Goal: Information Seeking & Learning: Learn about a topic

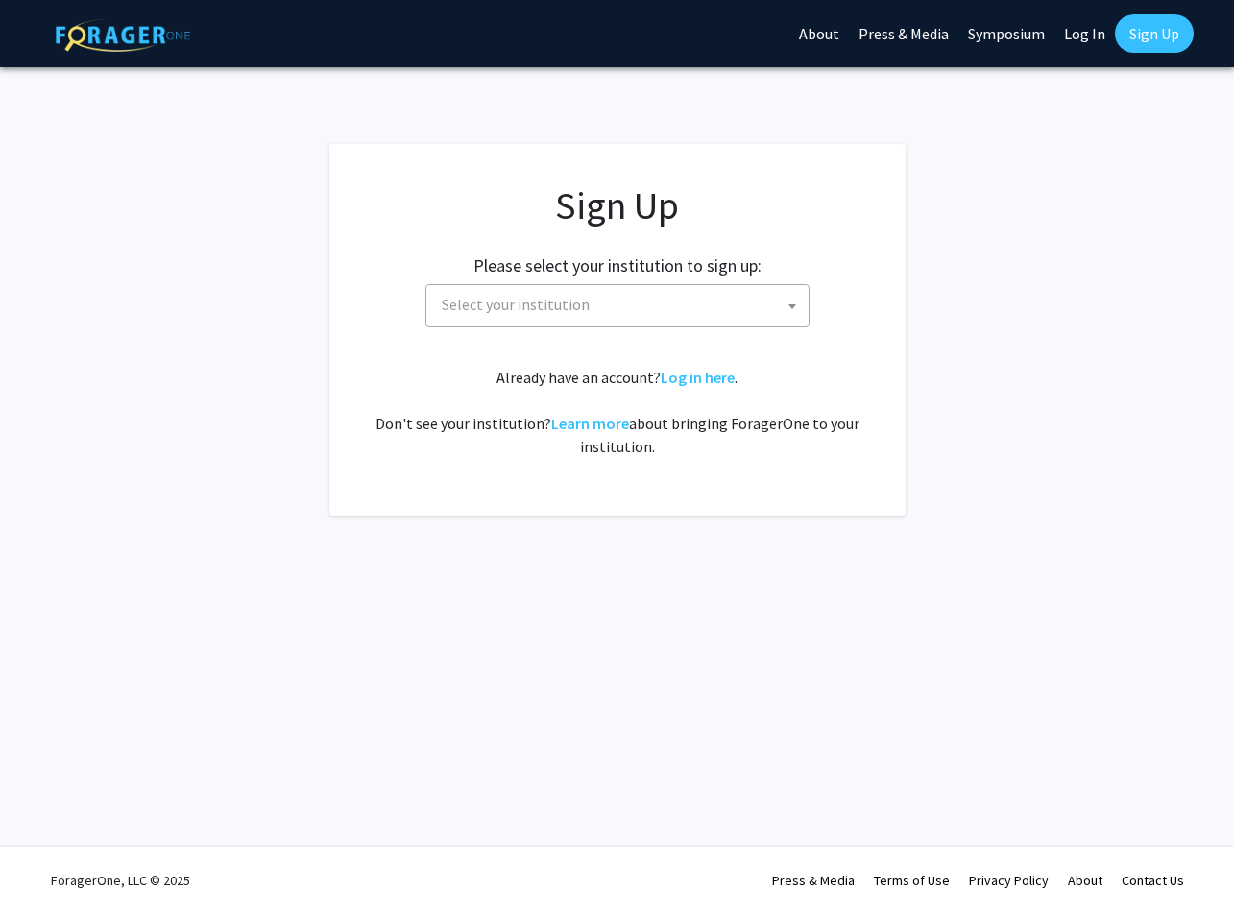
click at [599, 302] on span "Select your institution" at bounding box center [621, 304] width 374 height 39
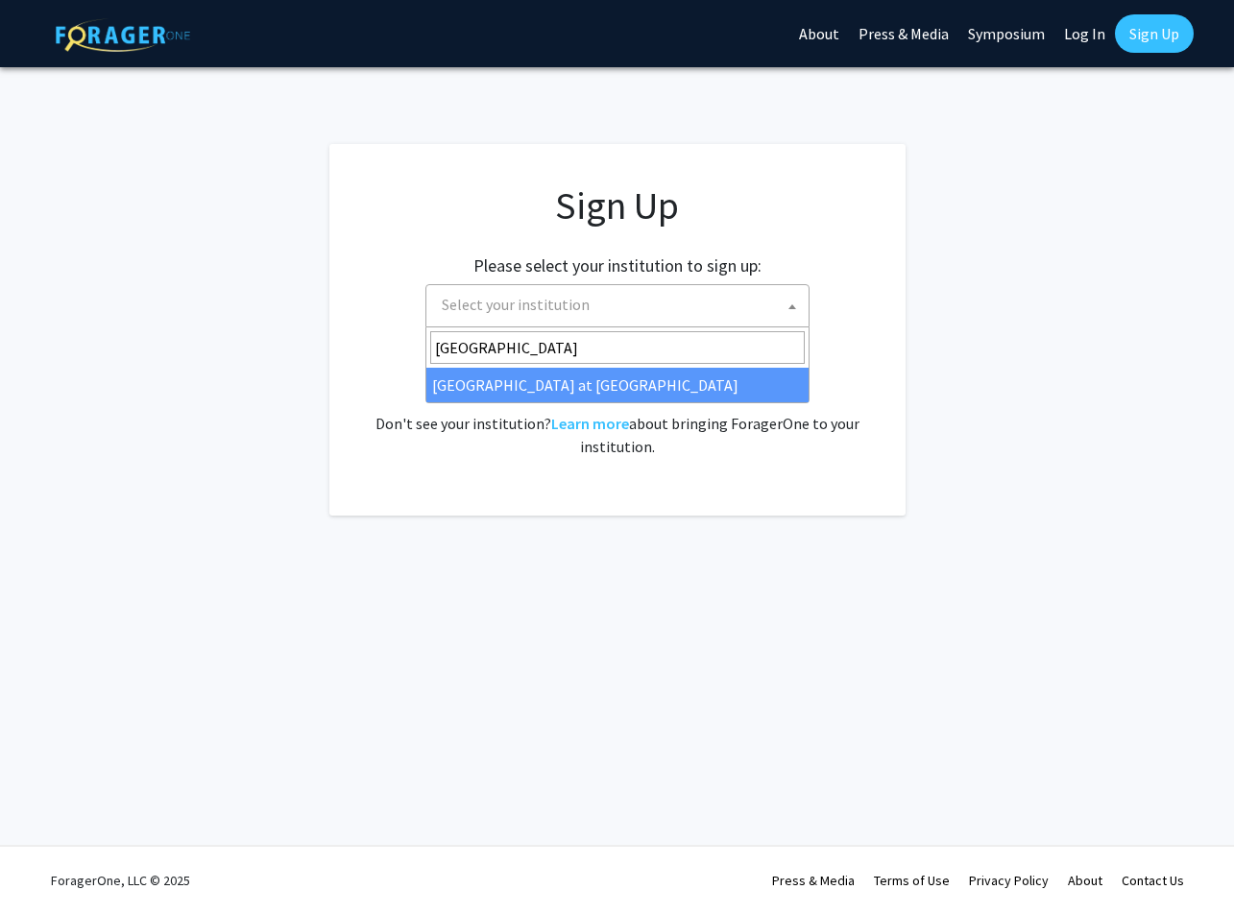
type input "[GEOGRAPHIC_DATA]"
select select "18"
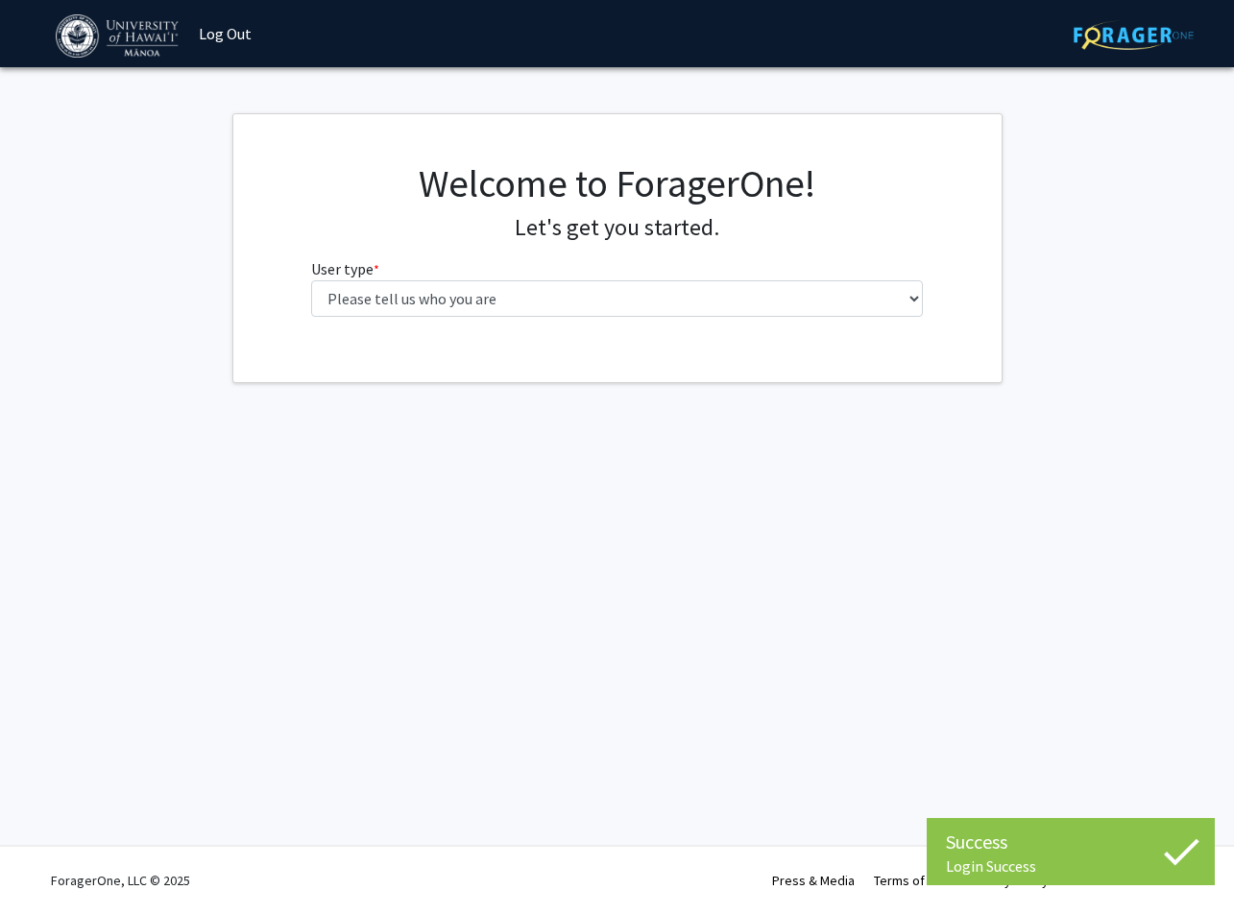
click at [597, 320] on div "Welcome to ForagerOne! Let's get you started. User type * required Please tell …" at bounding box center [617, 246] width 640 height 172
click at [588, 304] on select "Please tell us who you are Undergraduate Student Master's Student Doctoral Cand…" at bounding box center [617, 298] width 612 height 36
select select "1: undergrad"
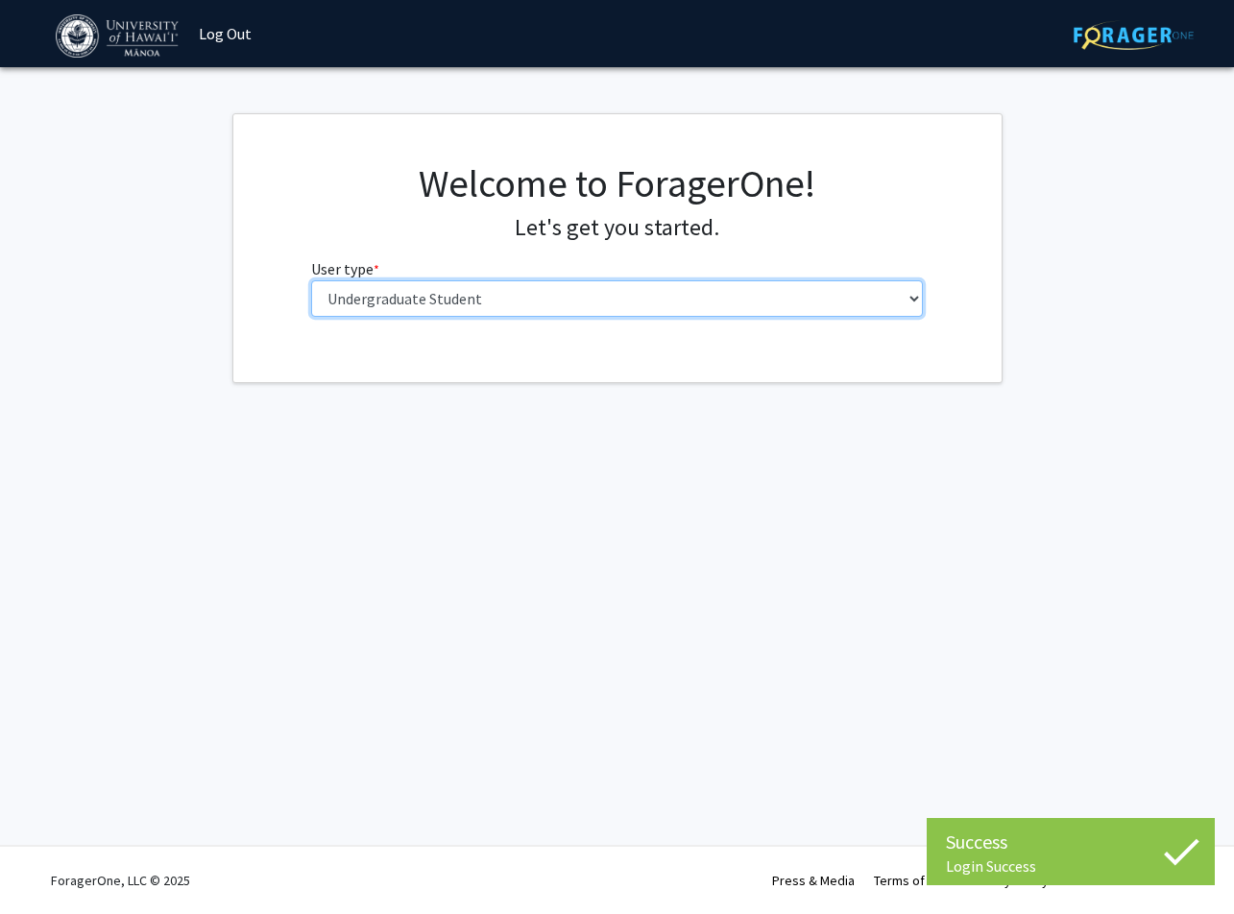
click at [311, 280] on select "Please tell us who you are Undergraduate Student Master's Student Doctoral Cand…" at bounding box center [617, 298] width 612 height 36
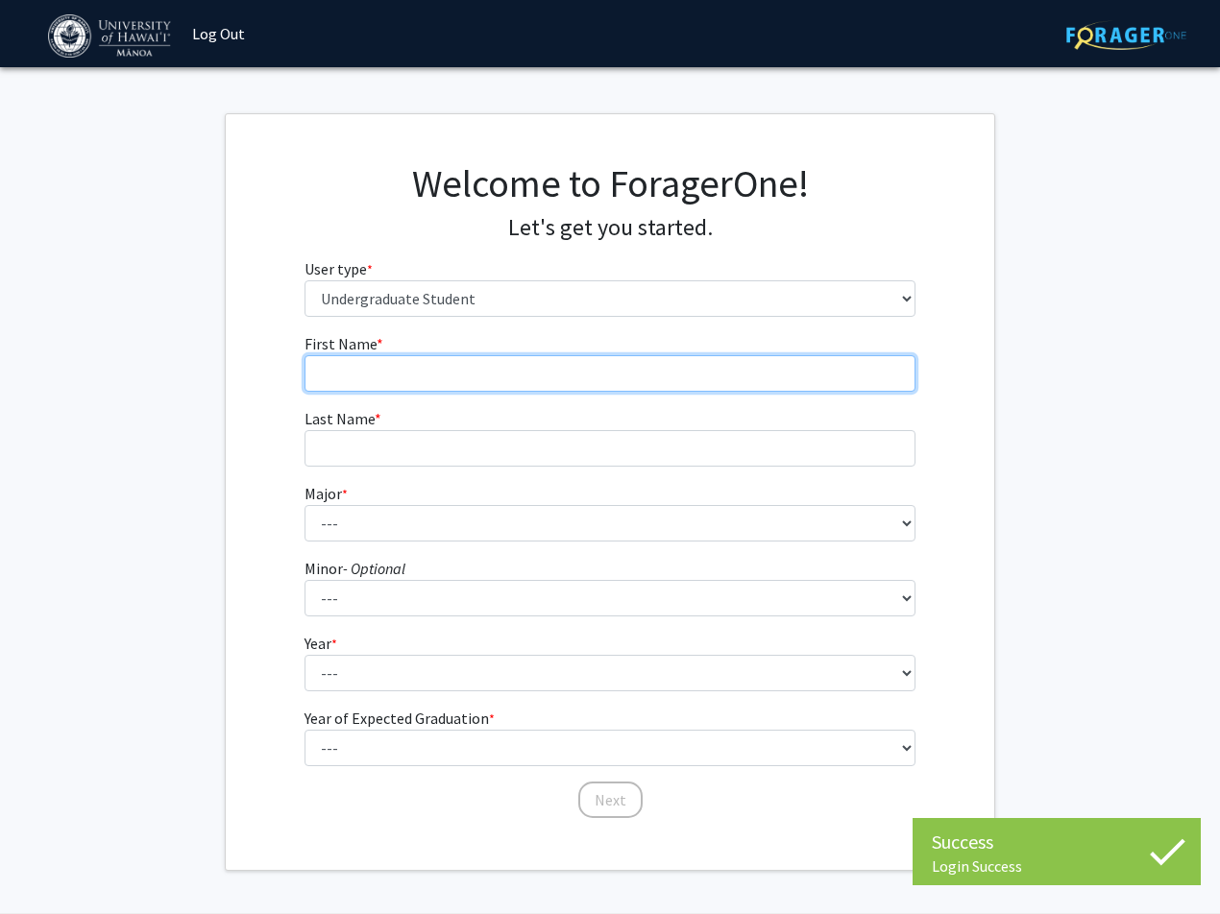
click at [501, 357] on input "First Name * required" at bounding box center [610, 373] width 612 height 36
type input "Juliana"
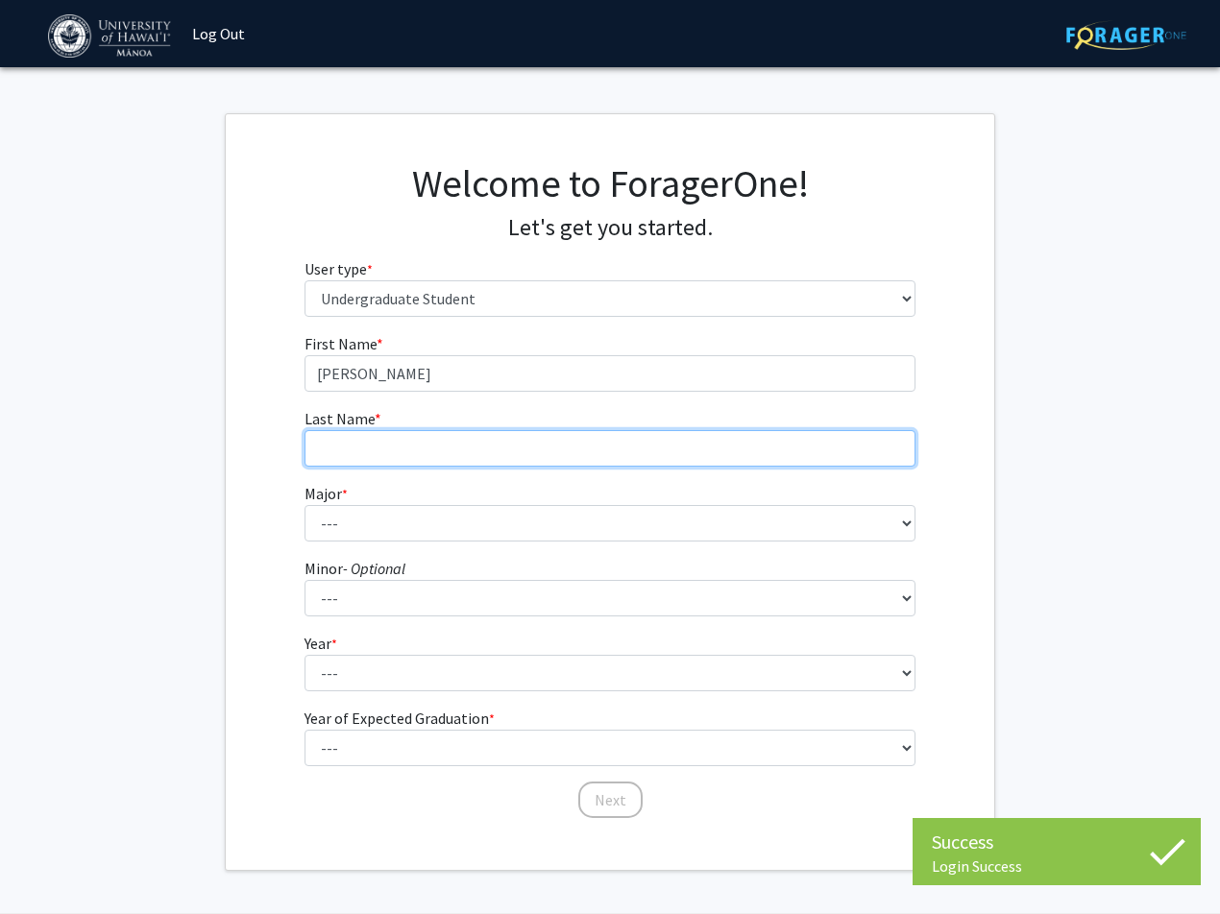
type input "Xue"
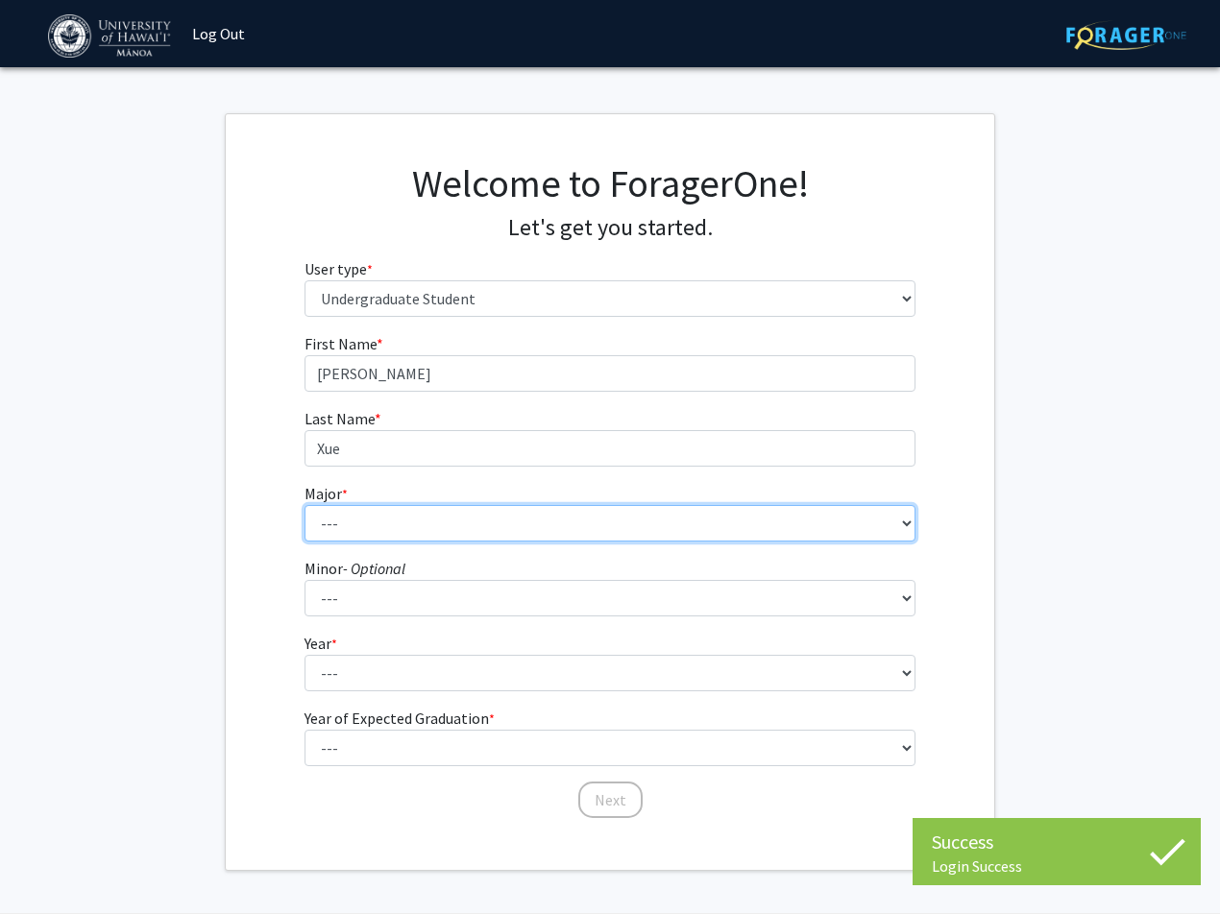
click at [500, 518] on select "--- Accounting American Studies Animal Sciences Anthropology Art Art History As…" at bounding box center [610, 523] width 612 height 36
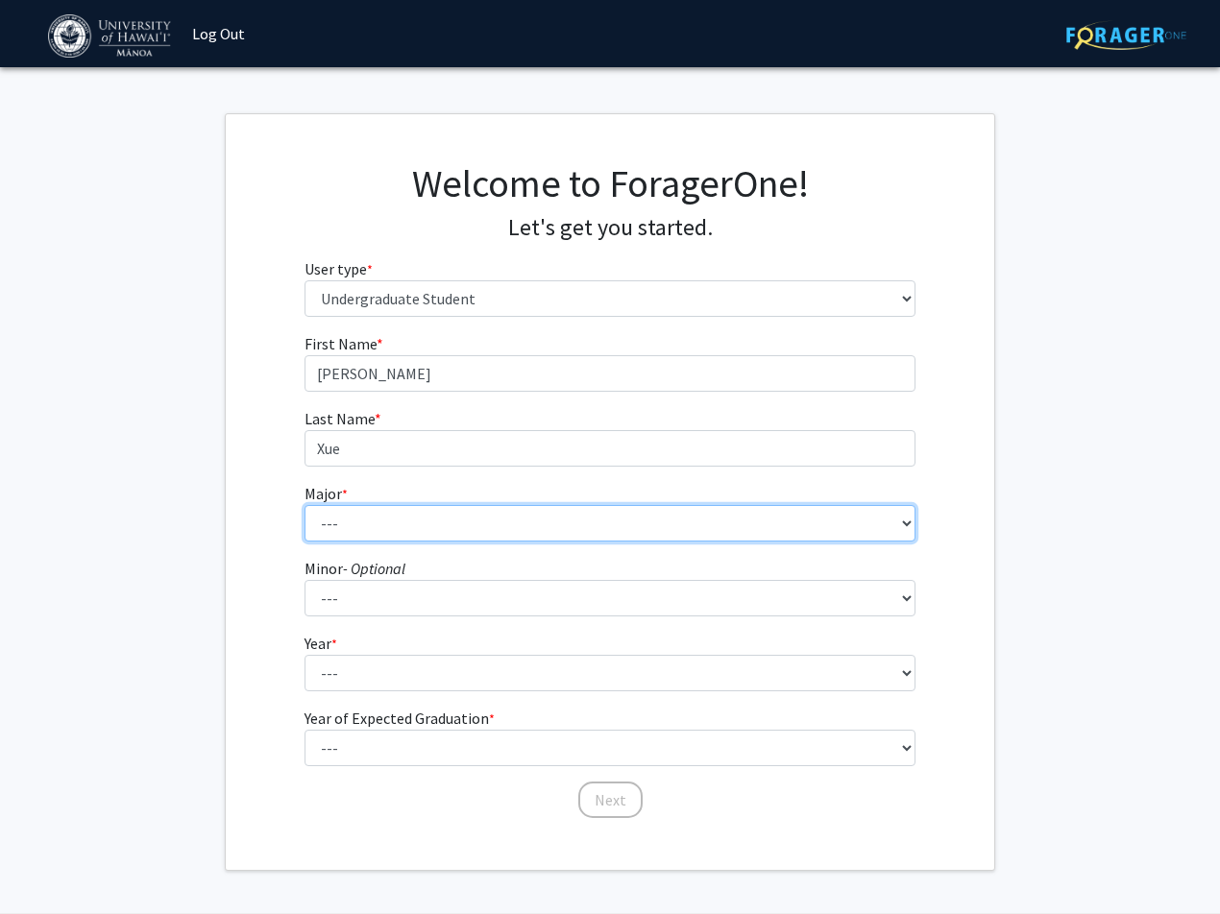
select select "85: 1467"
click at [304, 505] on select "--- Accounting American Studies Animal Sciences Anthropology Art Art History As…" at bounding box center [610, 523] width 612 height 36
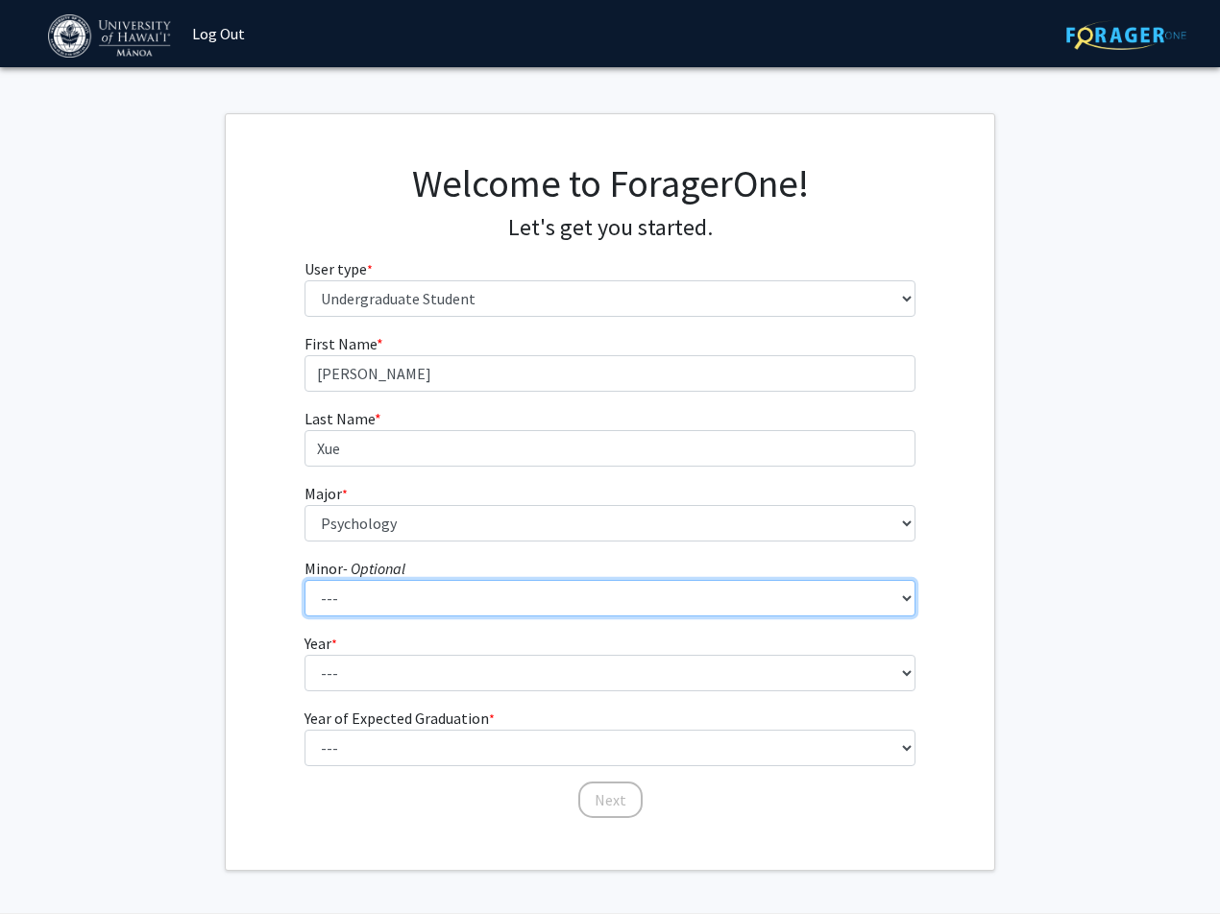
click at [394, 599] on select "--- American Studies Anthropology Art Art History Asian Studies Astronomy Astro…" at bounding box center [610, 598] width 612 height 36
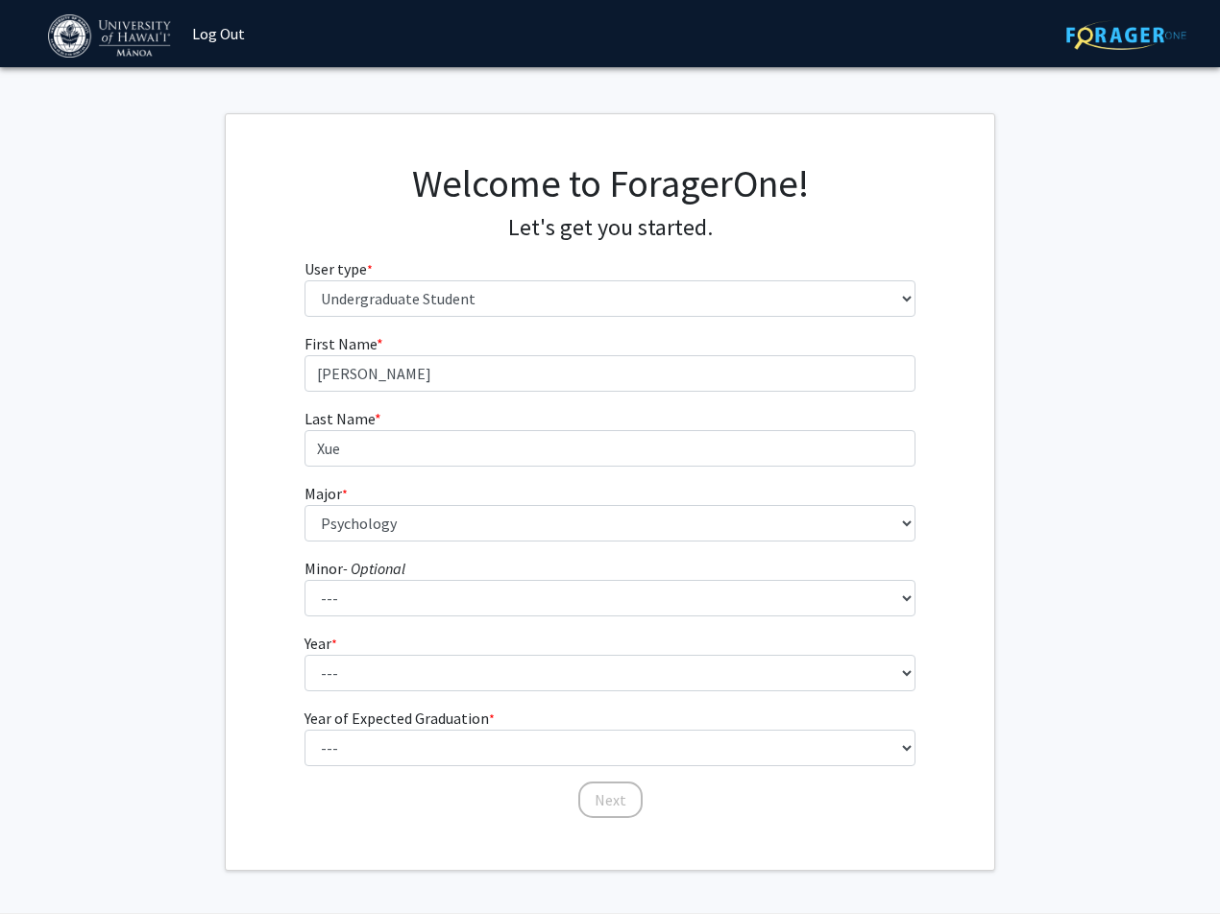
click at [242, 583] on div "First Name * required Juliana Last Name * required Xue Major * required --- Acc…" at bounding box center [610, 576] width 768 height 488
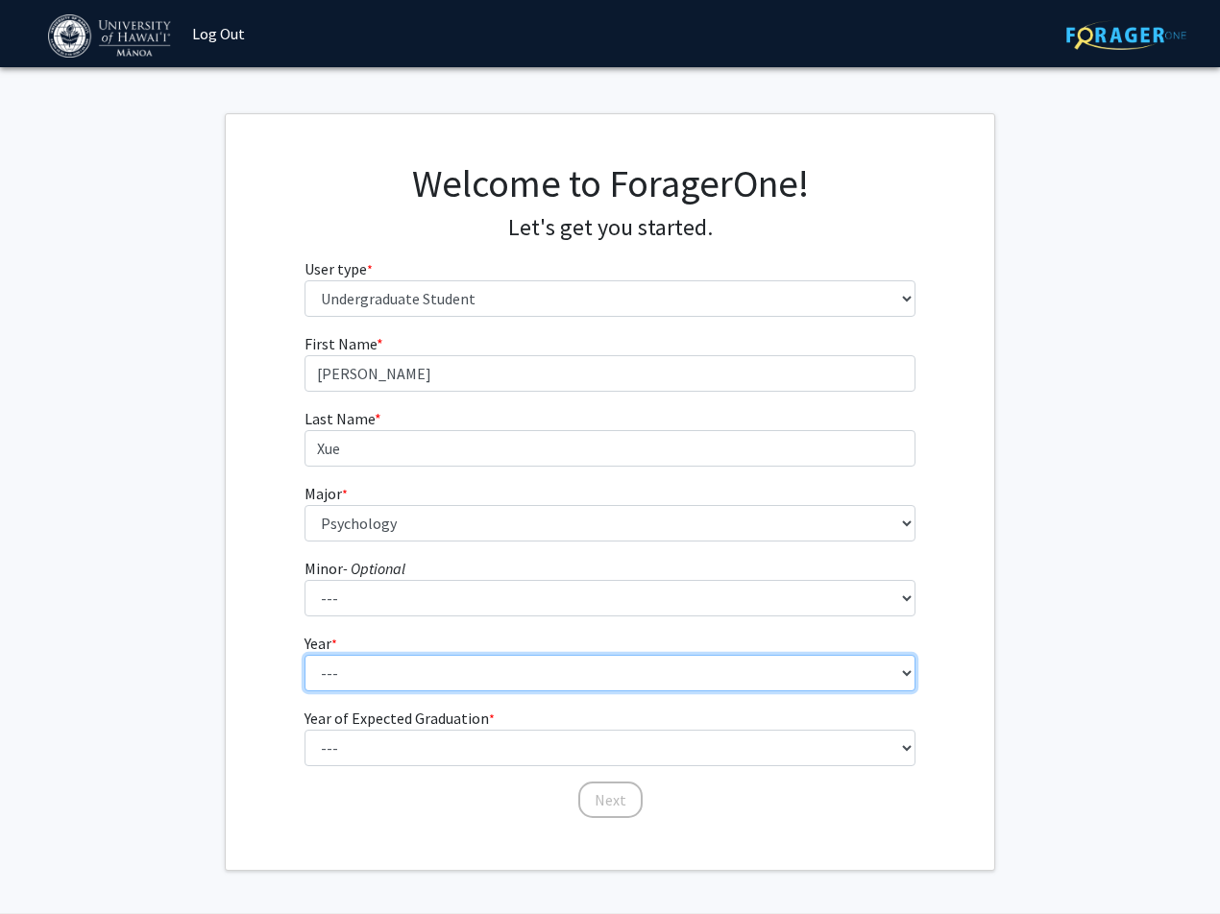
click at [335, 666] on select "--- First-year Sophomore Junior Senior Postbaccalaureate Certificate" at bounding box center [610, 673] width 612 height 36
select select "3: junior"
click at [304, 655] on select "--- First-year Sophomore Junior Senior Postbaccalaureate Certificate" at bounding box center [610, 673] width 612 height 36
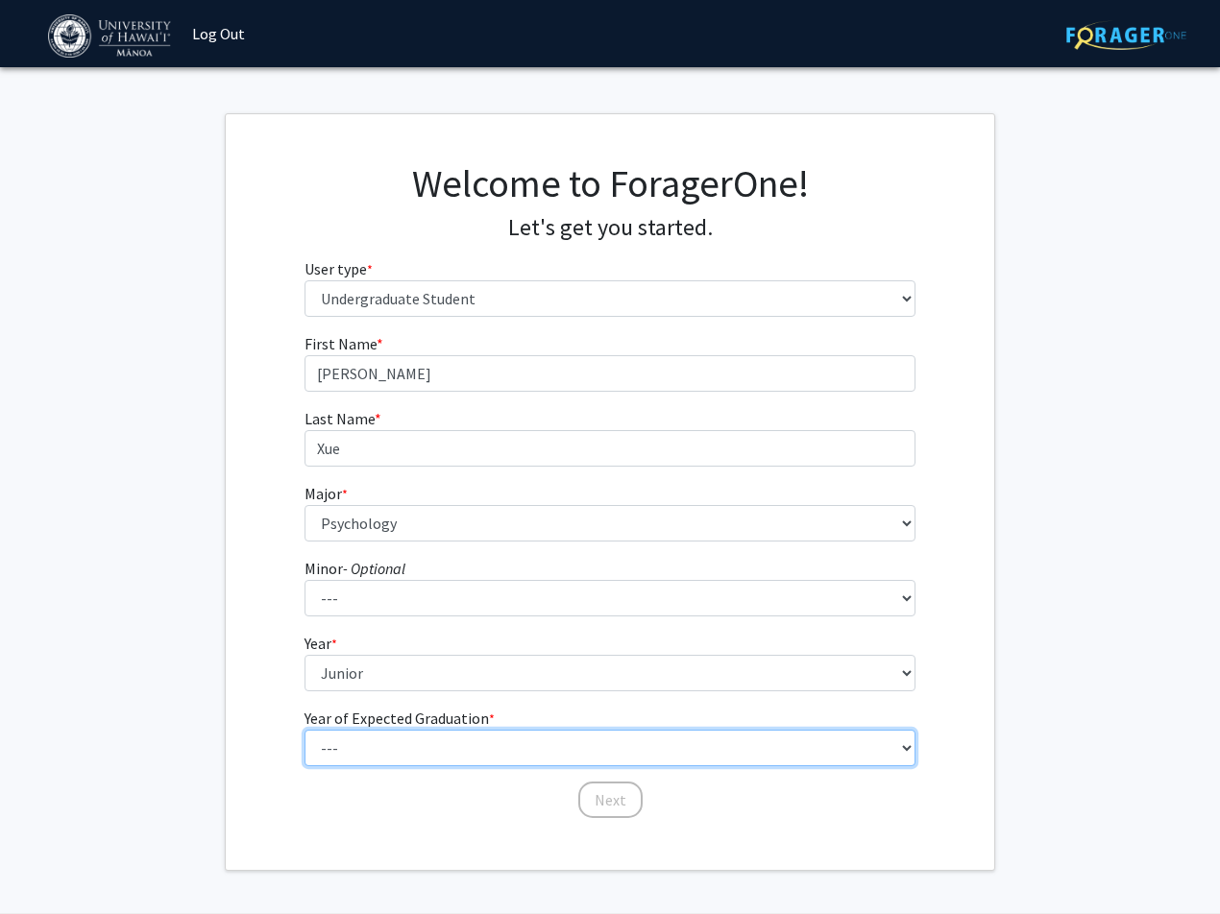
click at [402, 749] on select "--- 2025 2026 2027 2028 2029 2030 2031 2032 2033 2034" at bounding box center [610, 748] width 612 height 36
select select "2: 2026"
click at [304, 730] on select "--- 2025 2026 2027 2028 2029 2030 2031 2032 2033 2034" at bounding box center [610, 748] width 612 height 36
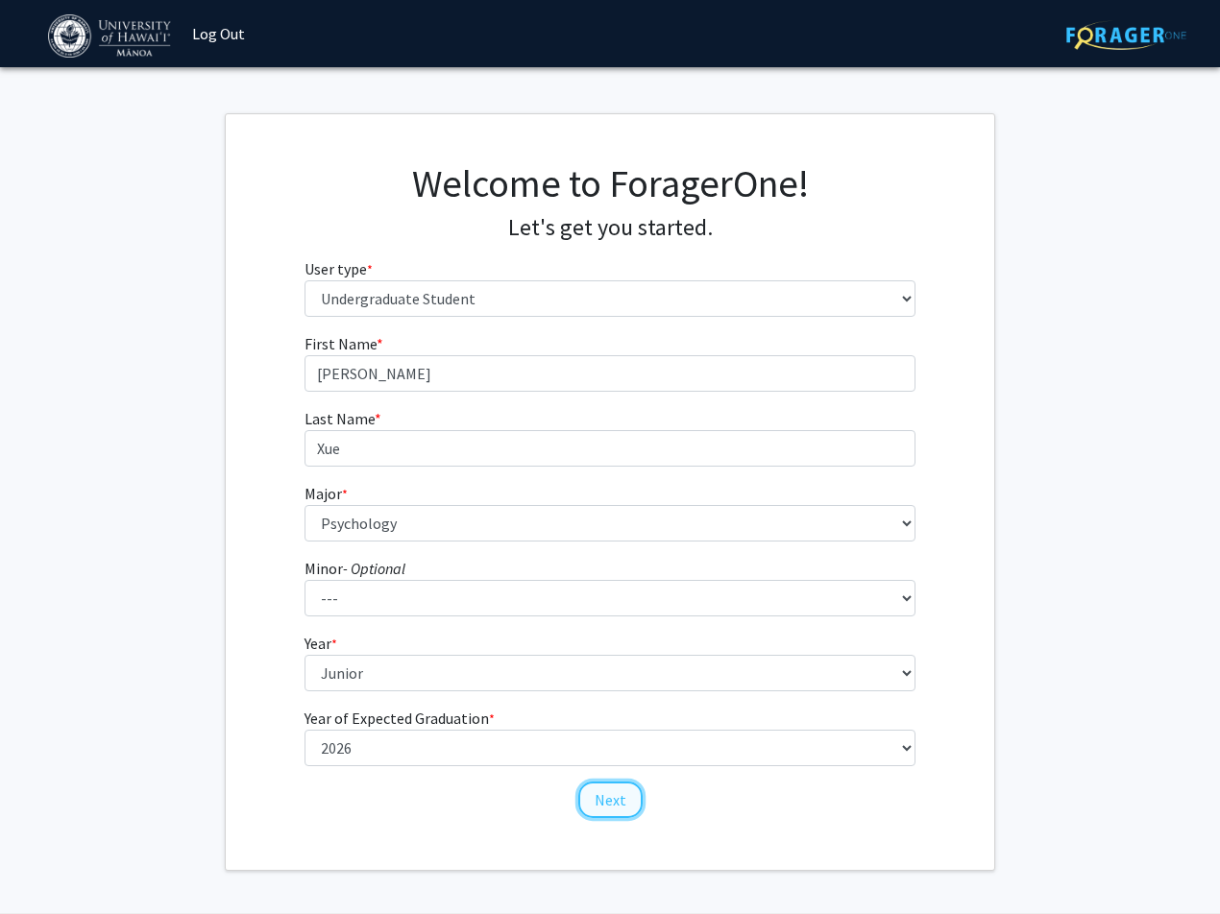
click at [602, 792] on button "Next" at bounding box center [610, 800] width 64 height 36
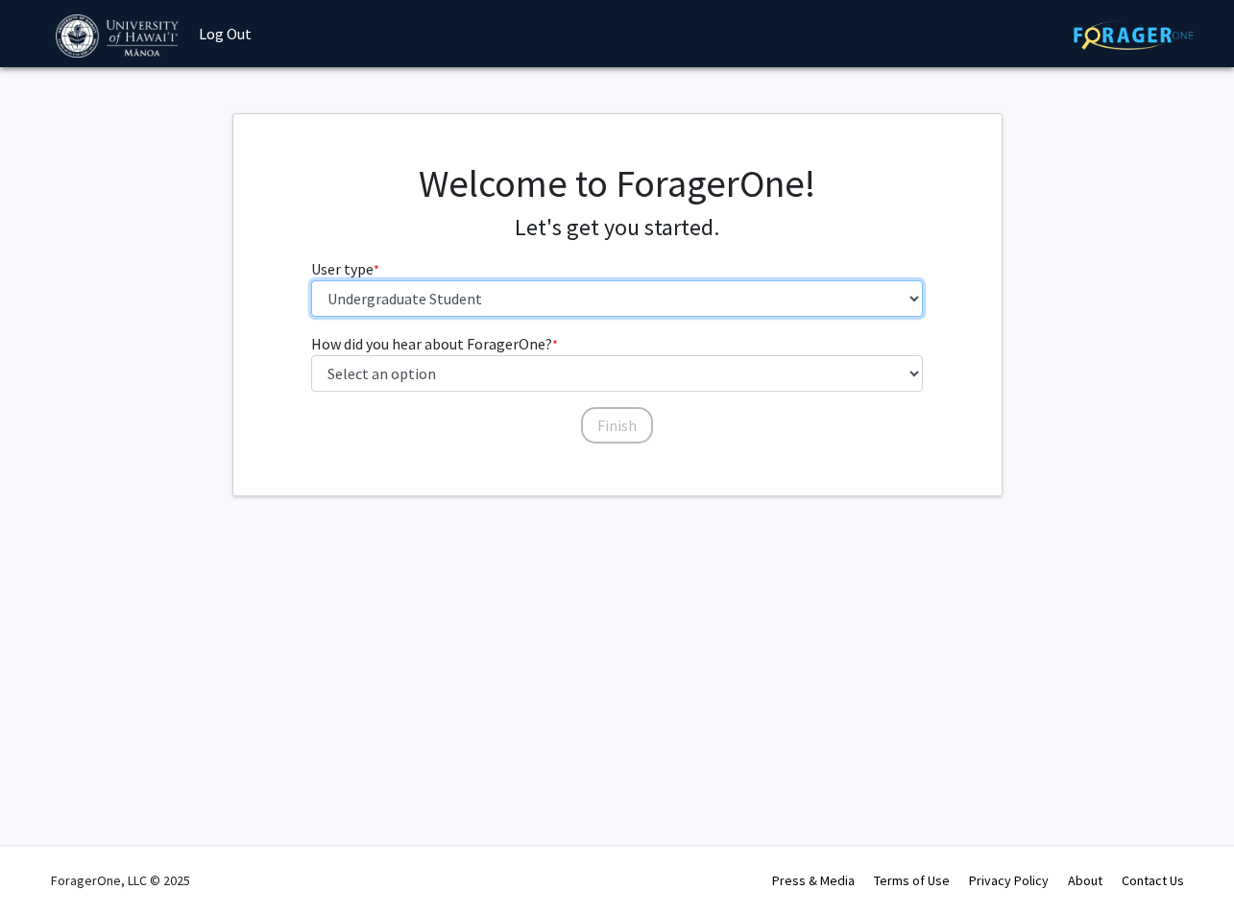
click at [486, 300] on select "Please tell us who you are Undergraduate Student Master's Student Doctoral Cand…" at bounding box center [617, 298] width 612 height 36
click at [455, 246] on div "Welcome to ForagerOne! Let's get you started. User type * required Please tell …" at bounding box center [617, 246] width 640 height 172
click at [448, 306] on select "Please tell us who you are Undergraduate Student Master's Student Doctoral Cand…" at bounding box center [617, 298] width 612 height 36
click at [448, 261] on fg-select "User type * required Please tell us who you are Undergraduate Student Master's …" at bounding box center [617, 287] width 612 height 60
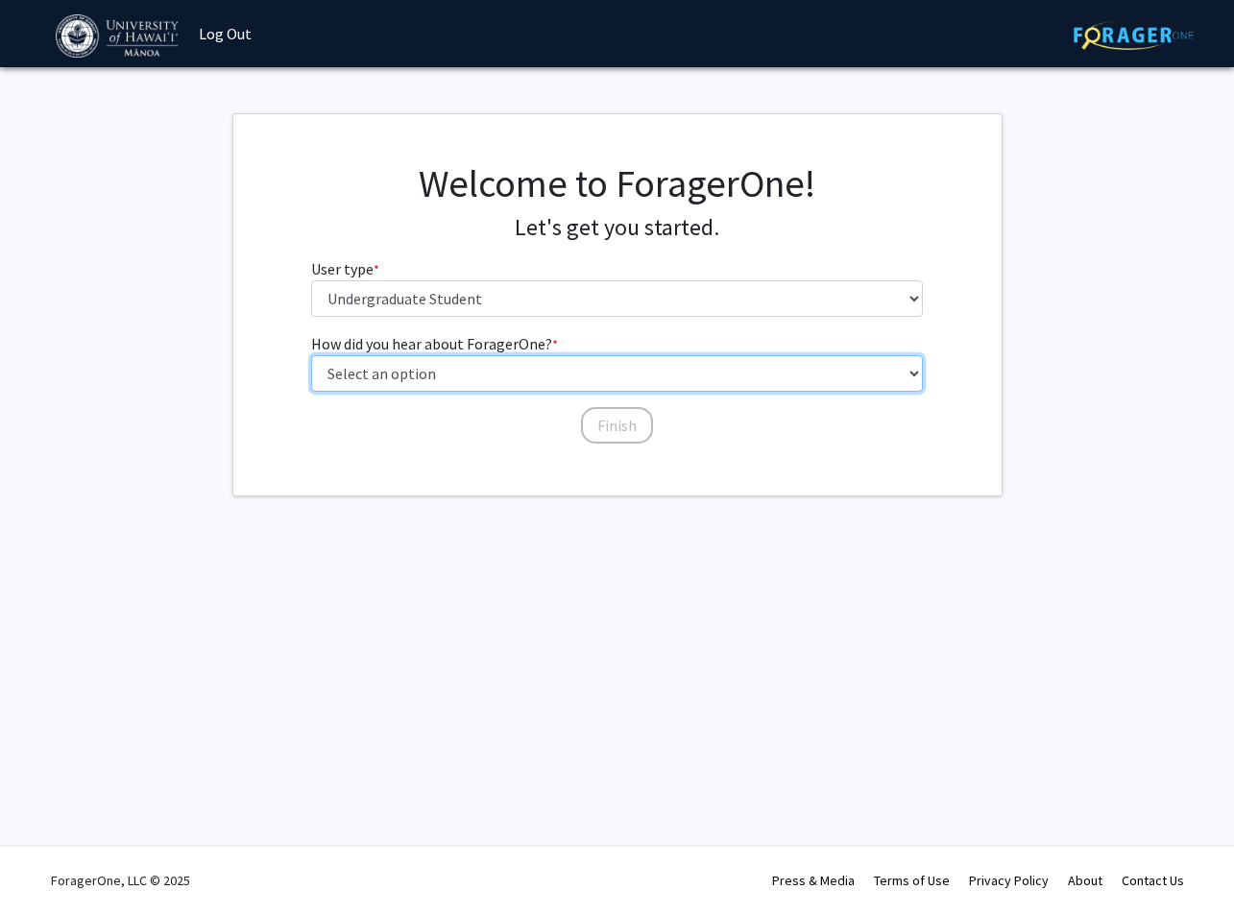
click at [448, 373] on select "Select an option Peer/student recommendation Faculty/staff recommendation Unive…" at bounding box center [617, 373] width 612 height 36
select select "3: university_website"
click at [311, 355] on select "Select an option Peer/student recommendation Faculty/staff recommendation Unive…" at bounding box center [617, 373] width 612 height 36
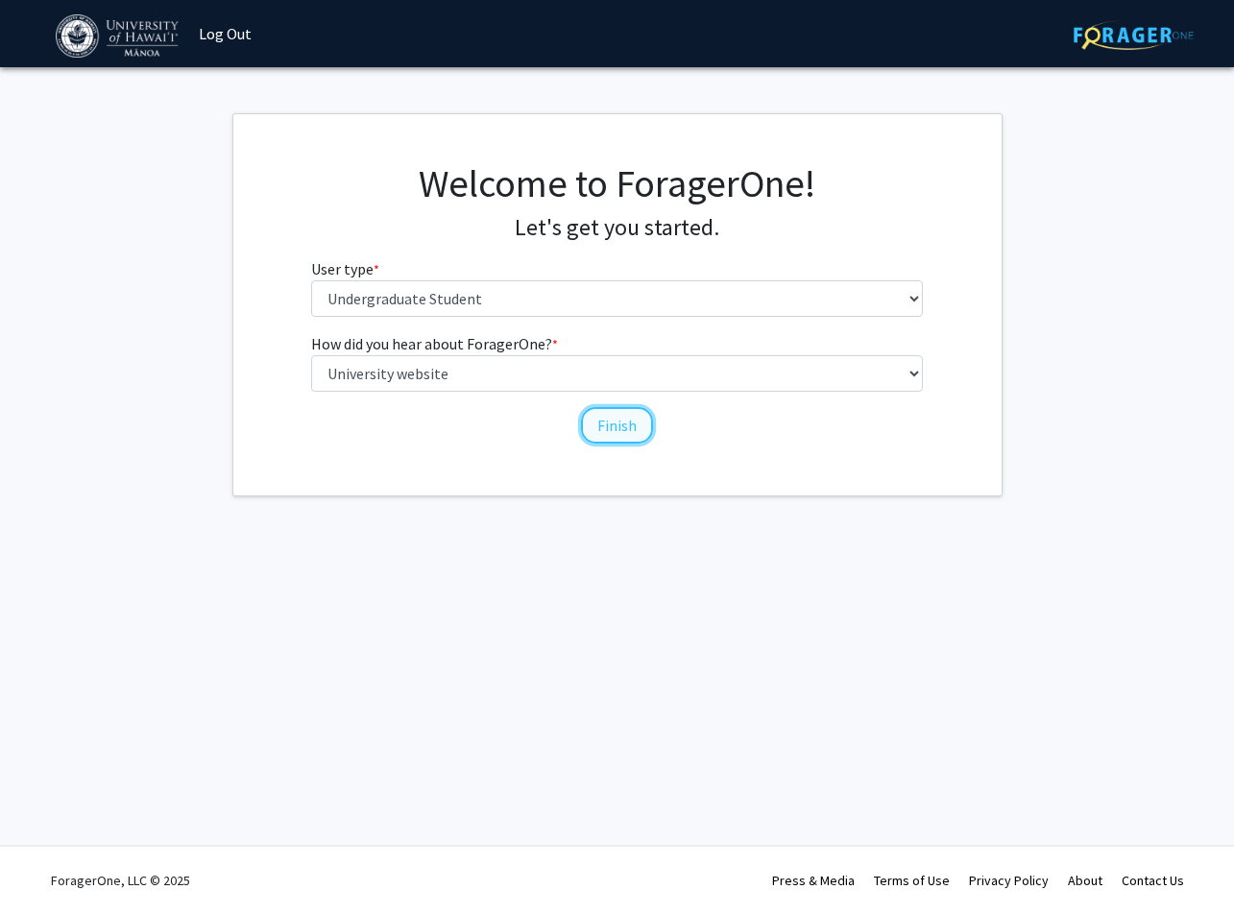
click at [626, 423] on button "Finish" at bounding box center [617, 425] width 72 height 36
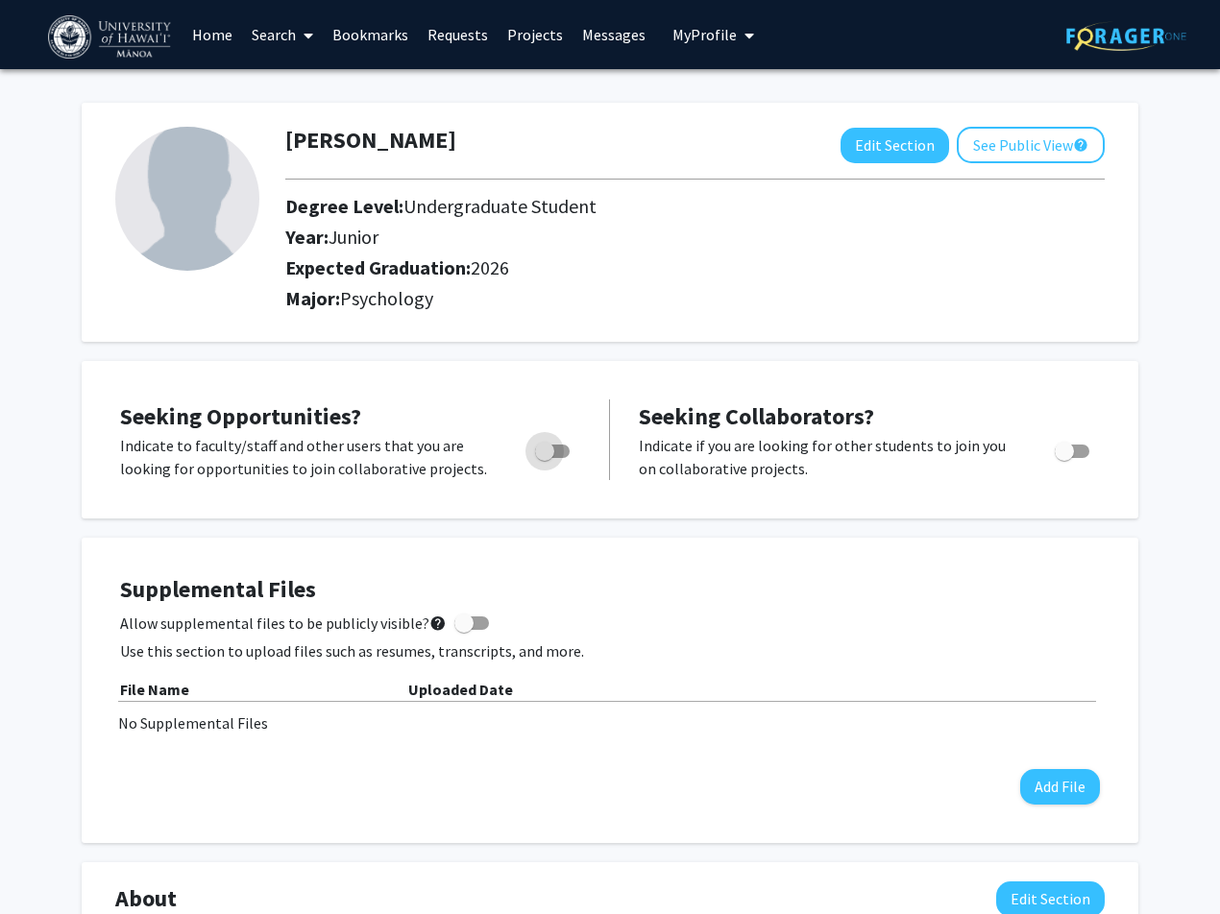
click at [558, 455] on span "Toggle" at bounding box center [552, 451] width 35 height 13
click at [544, 458] on input "Are you actively seeking opportunities?" at bounding box center [544, 458] width 1 height 1
checkbox input "true"
click at [211, 37] on link "Home" at bounding box center [212, 34] width 60 height 67
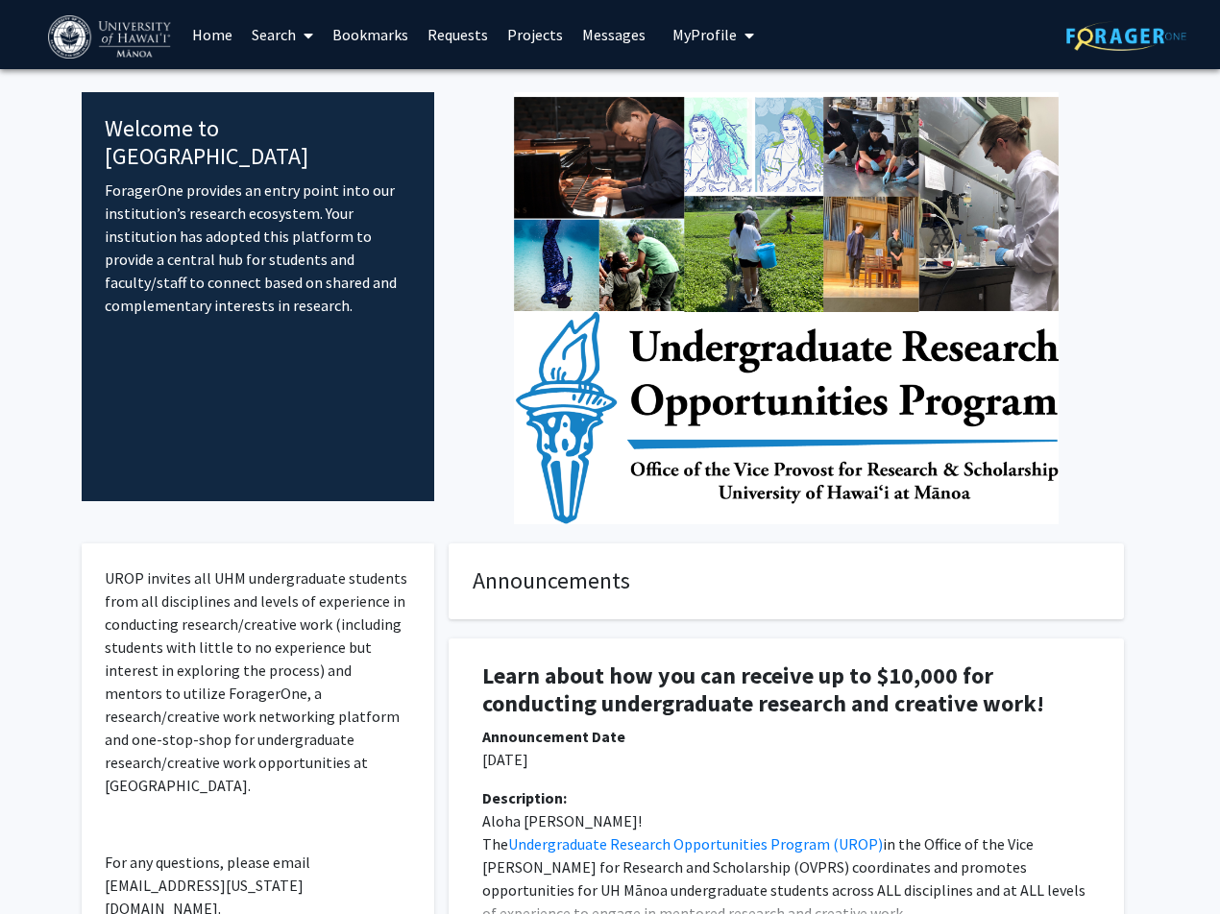
click at [845, 307] on img at bounding box center [786, 308] width 544 height 432
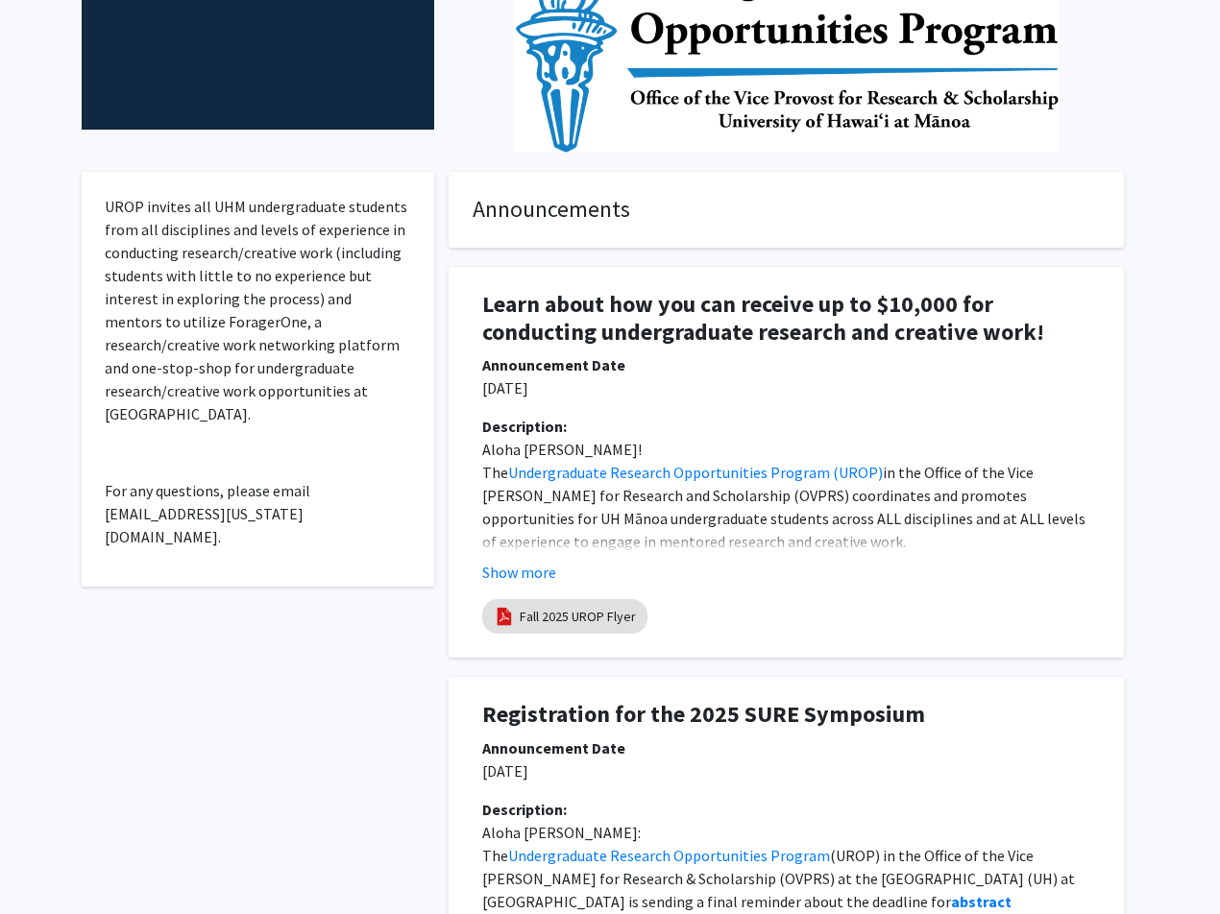
scroll to position [384, 0]
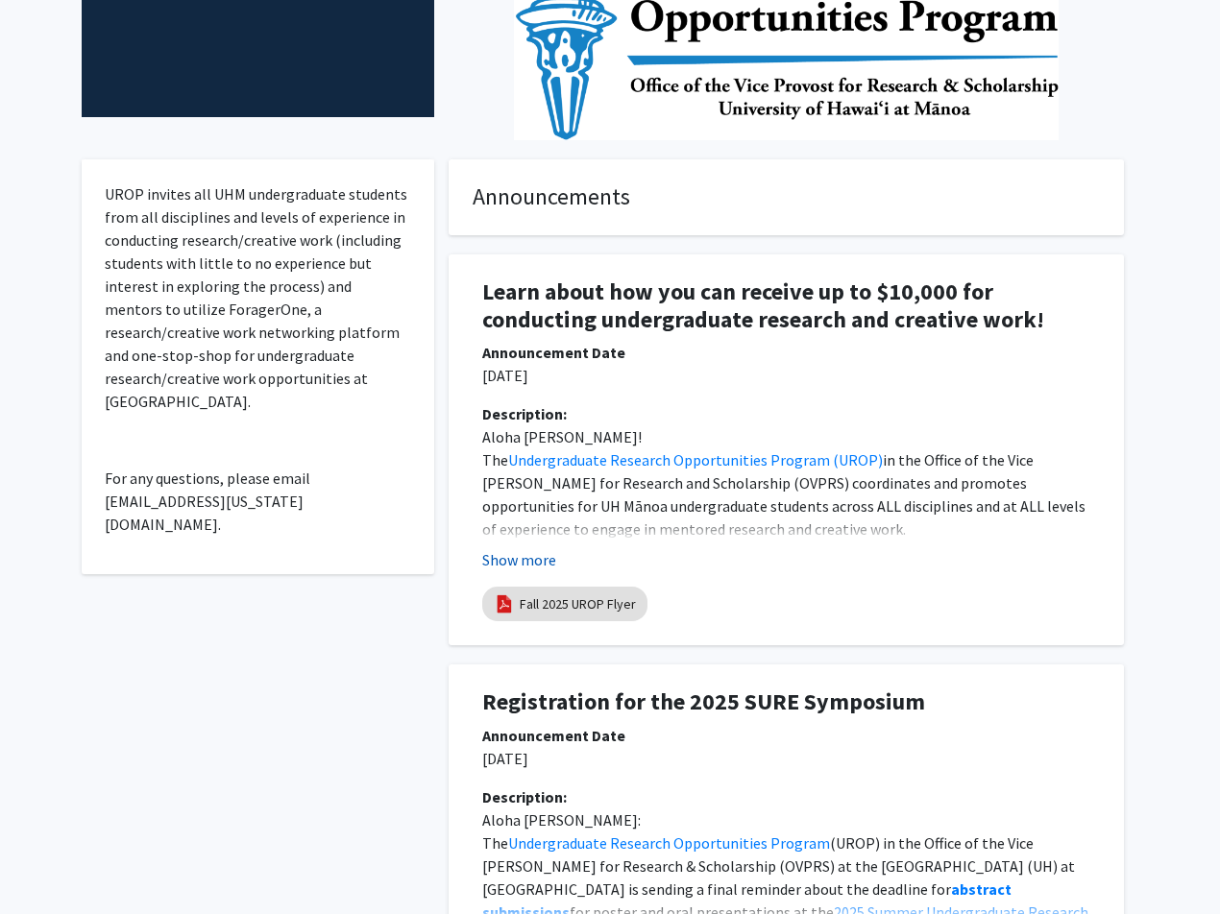
click at [508, 566] on button "Show more" at bounding box center [519, 559] width 74 height 23
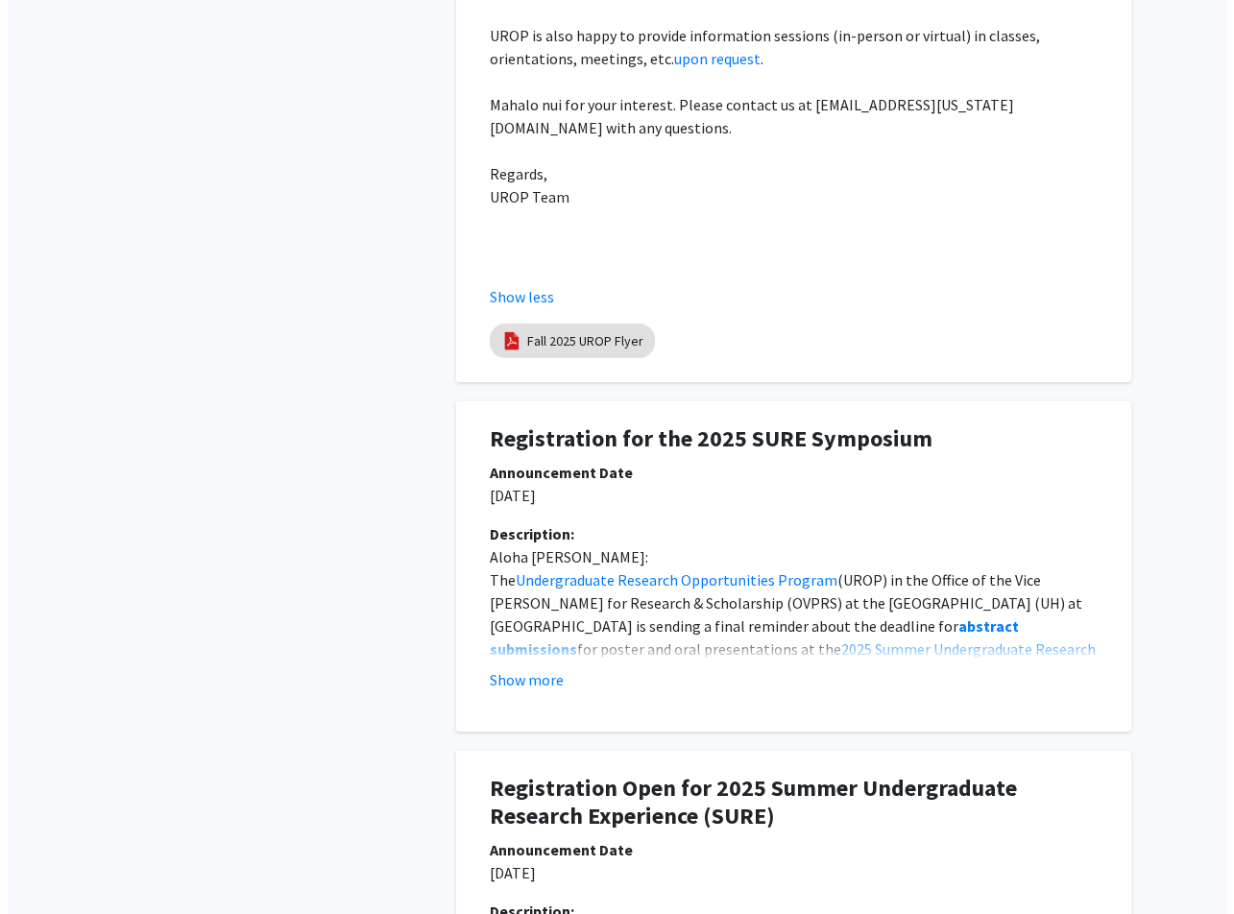
scroll to position [1921, 0]
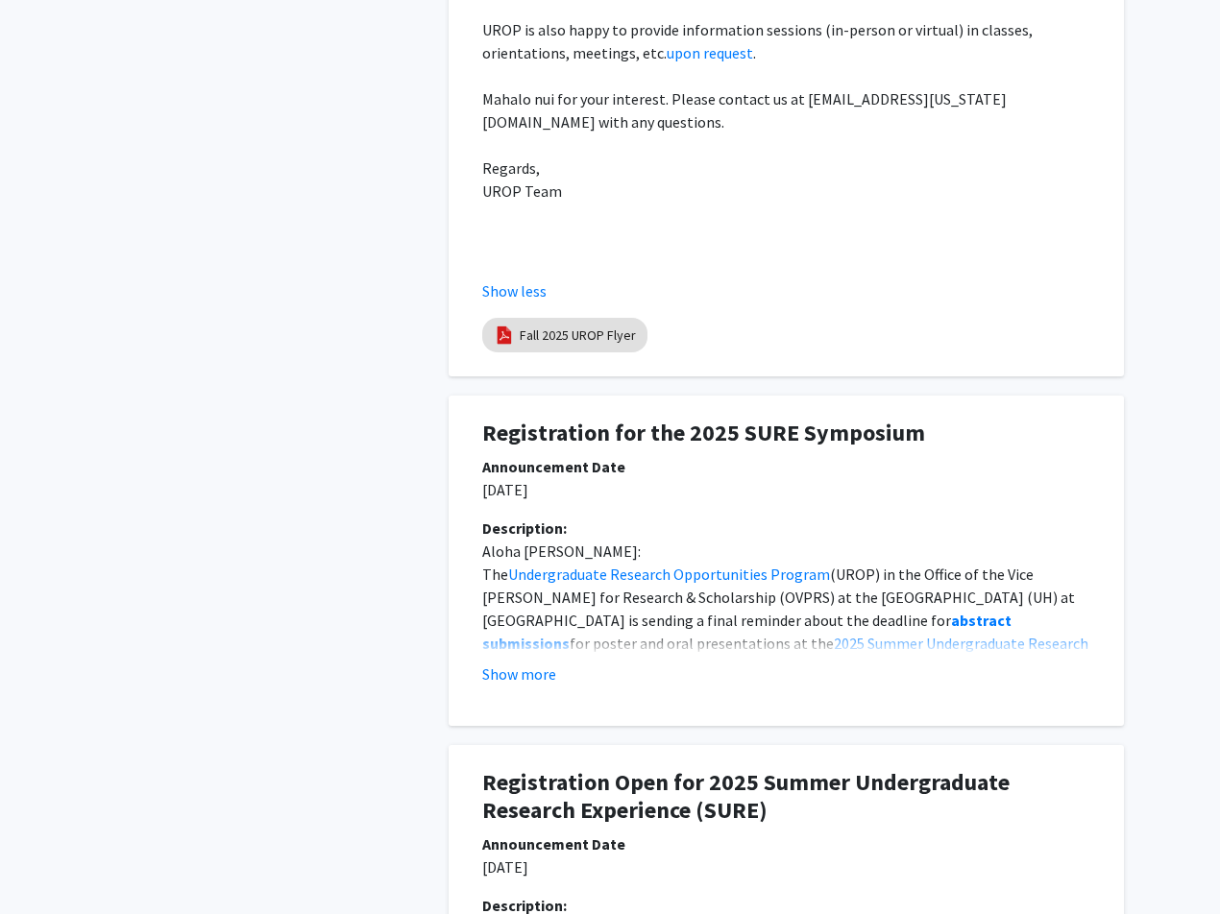
click at [585, 326] on link "Fall 2025 UROP Flyer" at bounding box center [577, 336] width 116 height 20
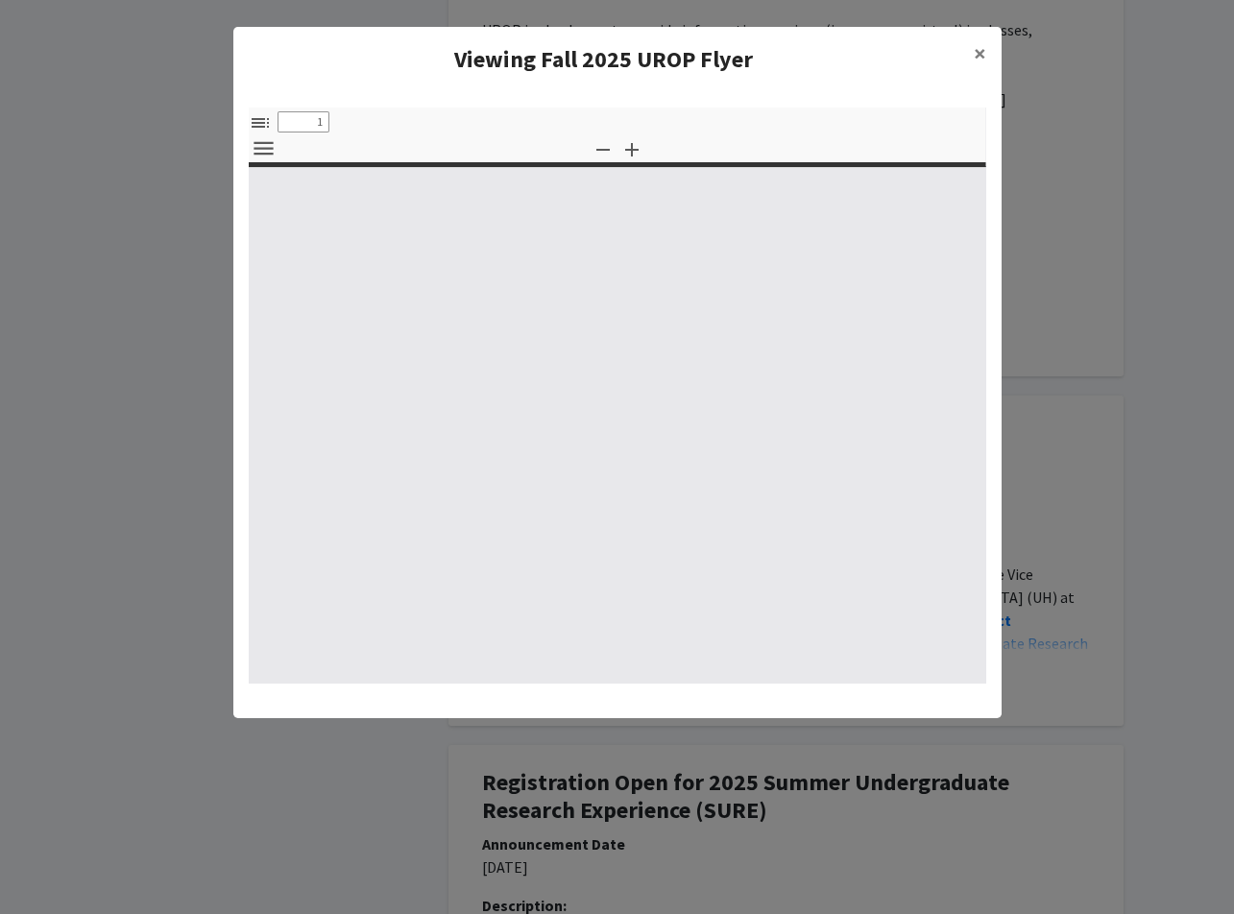
type input "0"
select select "custom"
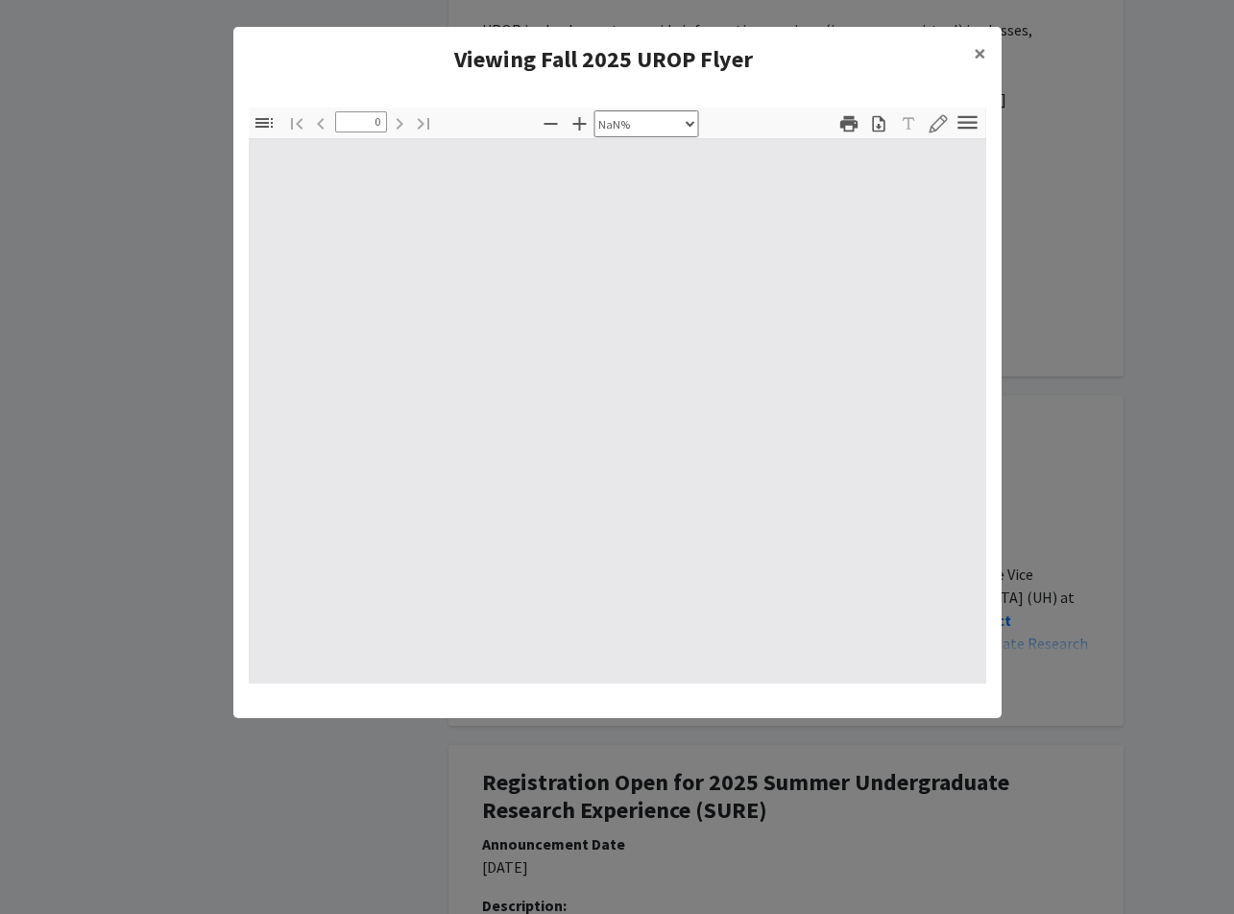
type input "1"
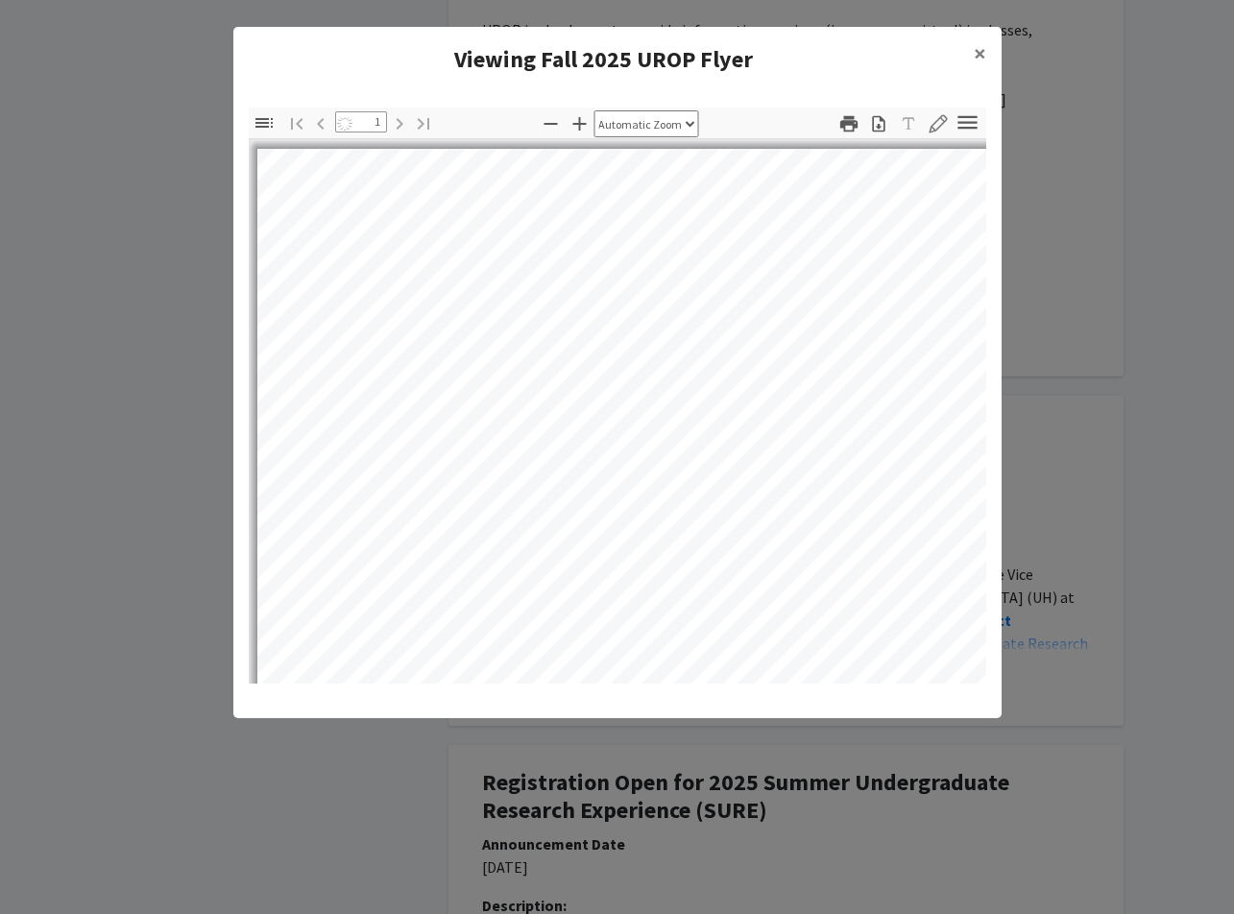
select select "auto"
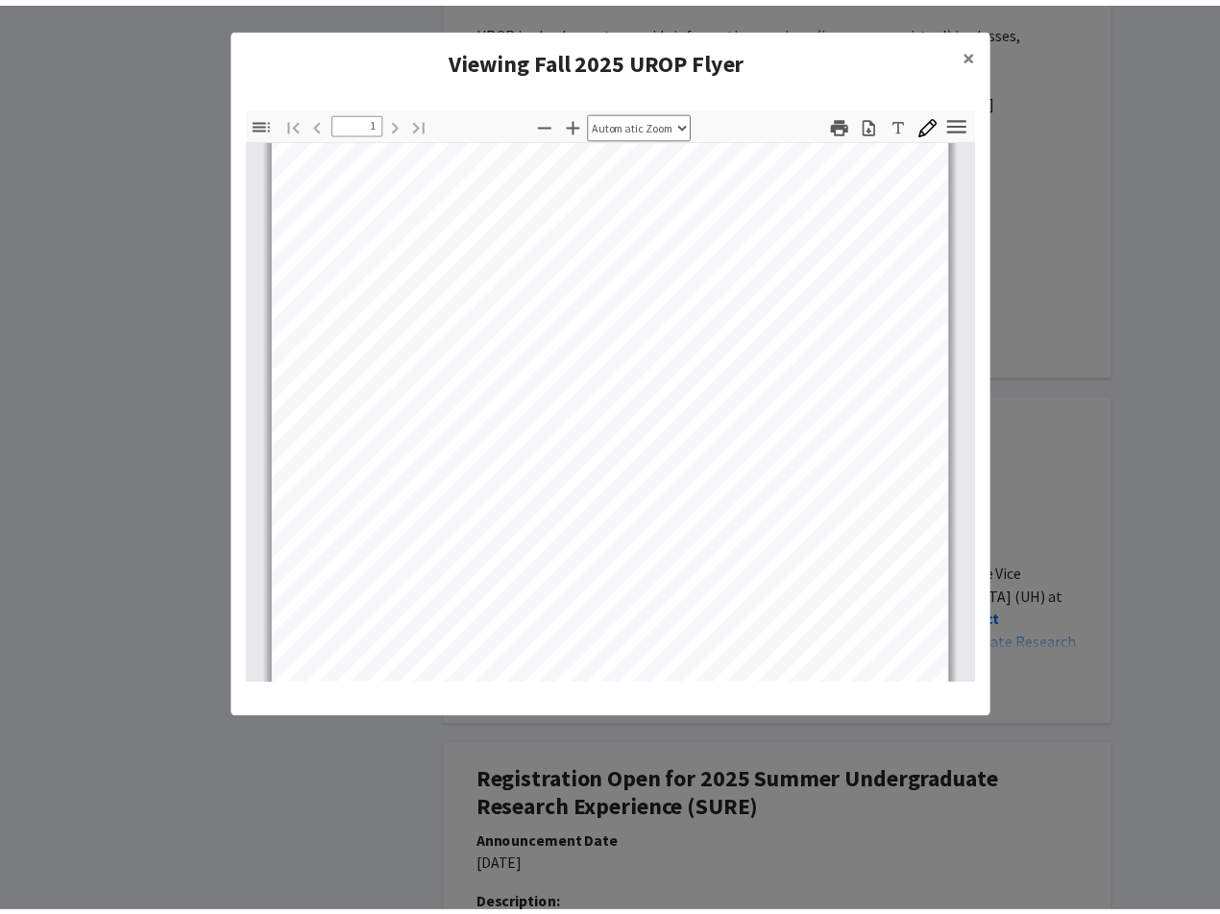
scroll to position [96, 0]
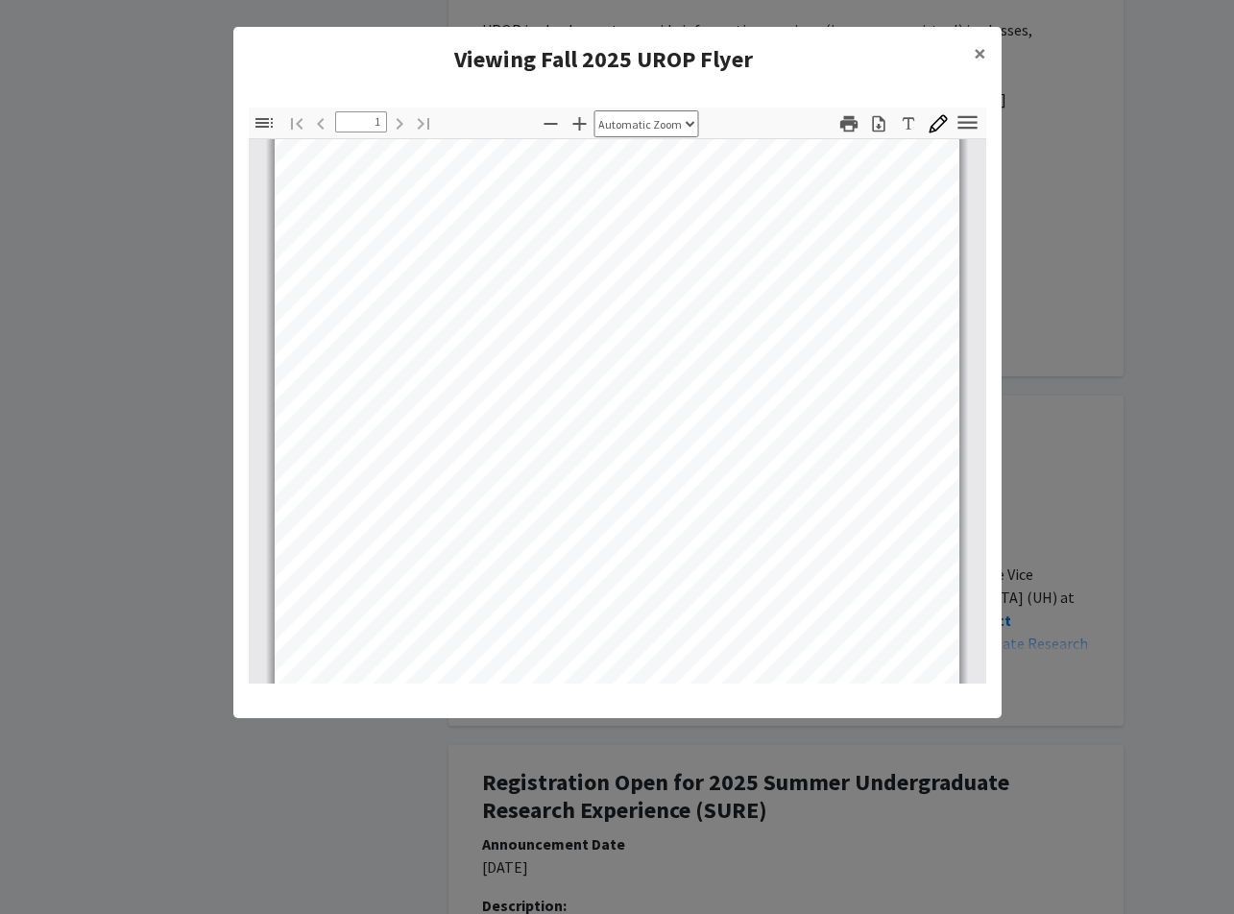
click at [1099, 193] on modal-container "Viewing Fall 2025 UROP Flyer × Thumbnails Document Outline Attachments Layers C…" at bounding box center [617, 457] width 1234 height 914
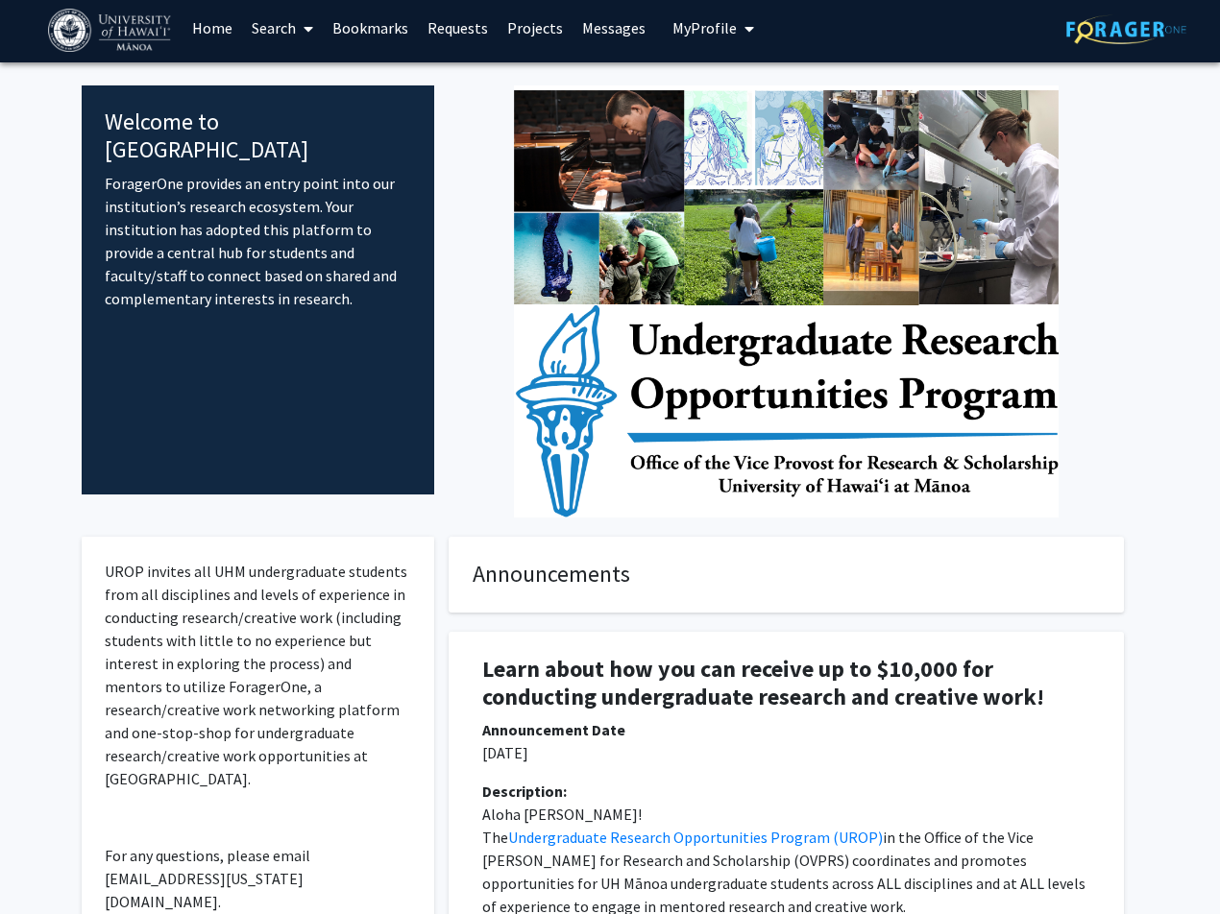
scroll to position [0, 0]
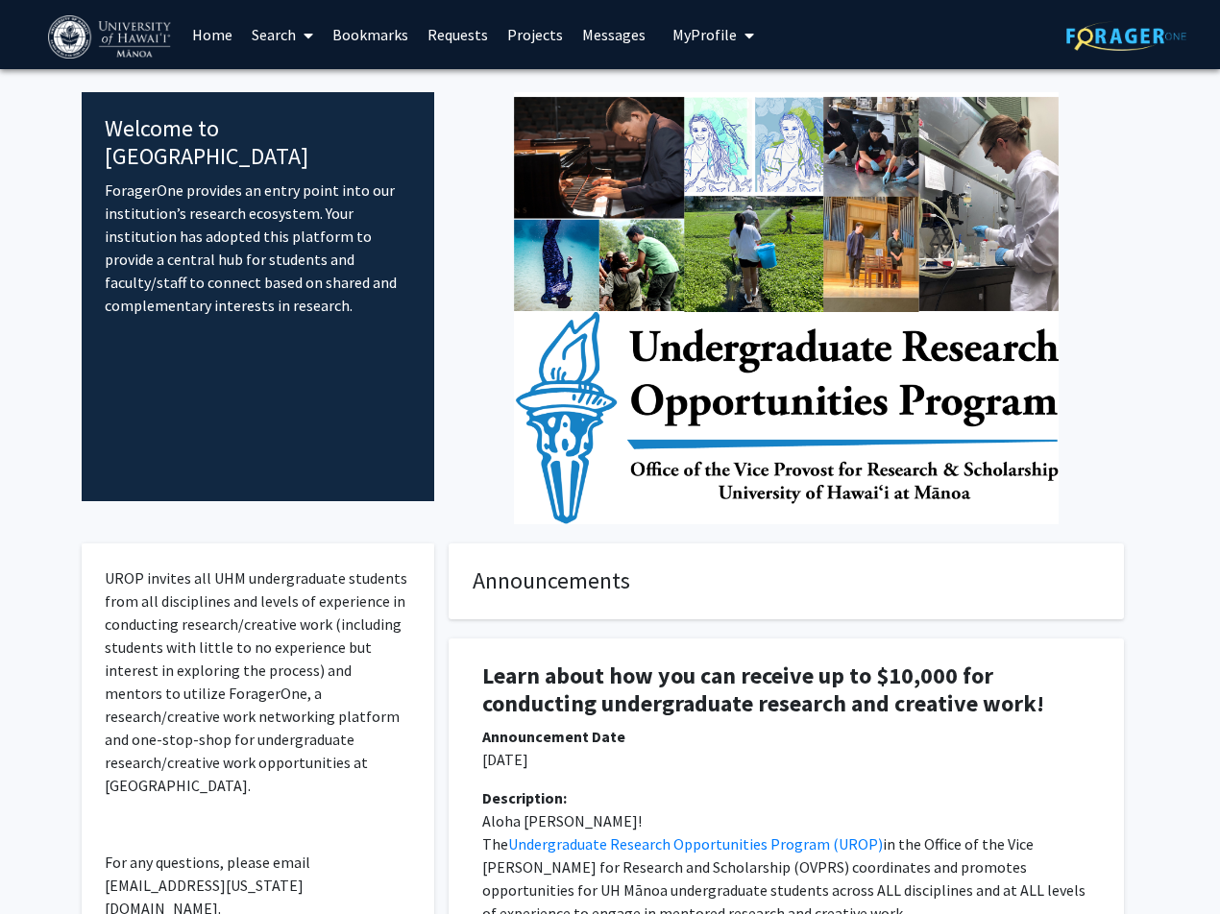
click at [204, 26] on link "Home" at bounding box center [212, 34] width 60 height 67
click at [306, 38] on icon at bounding box center [308, 35] width 10 height 15
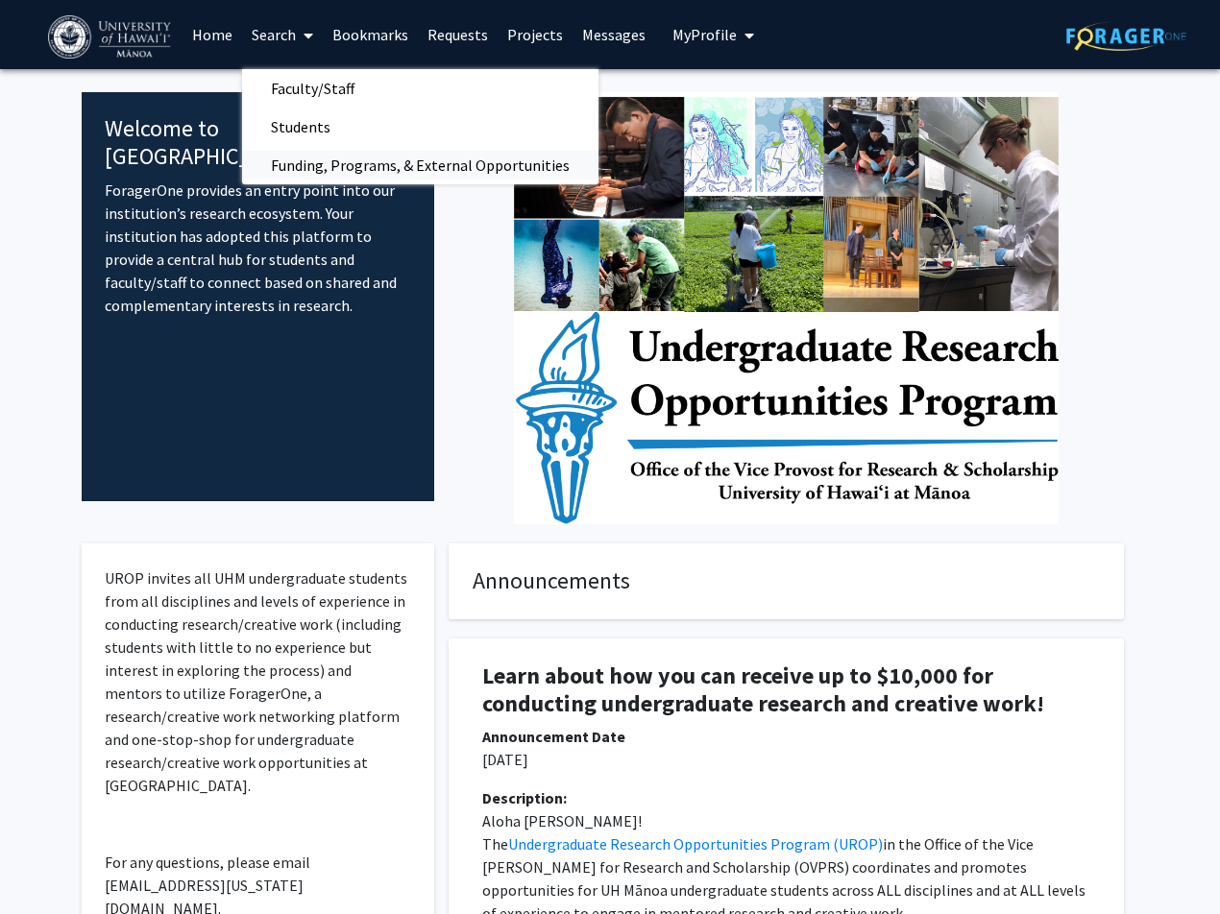
click at [367, 164] on span "Funding, Programs, & External Opportunities" at bounding box center [420, 165] width 356 height 38
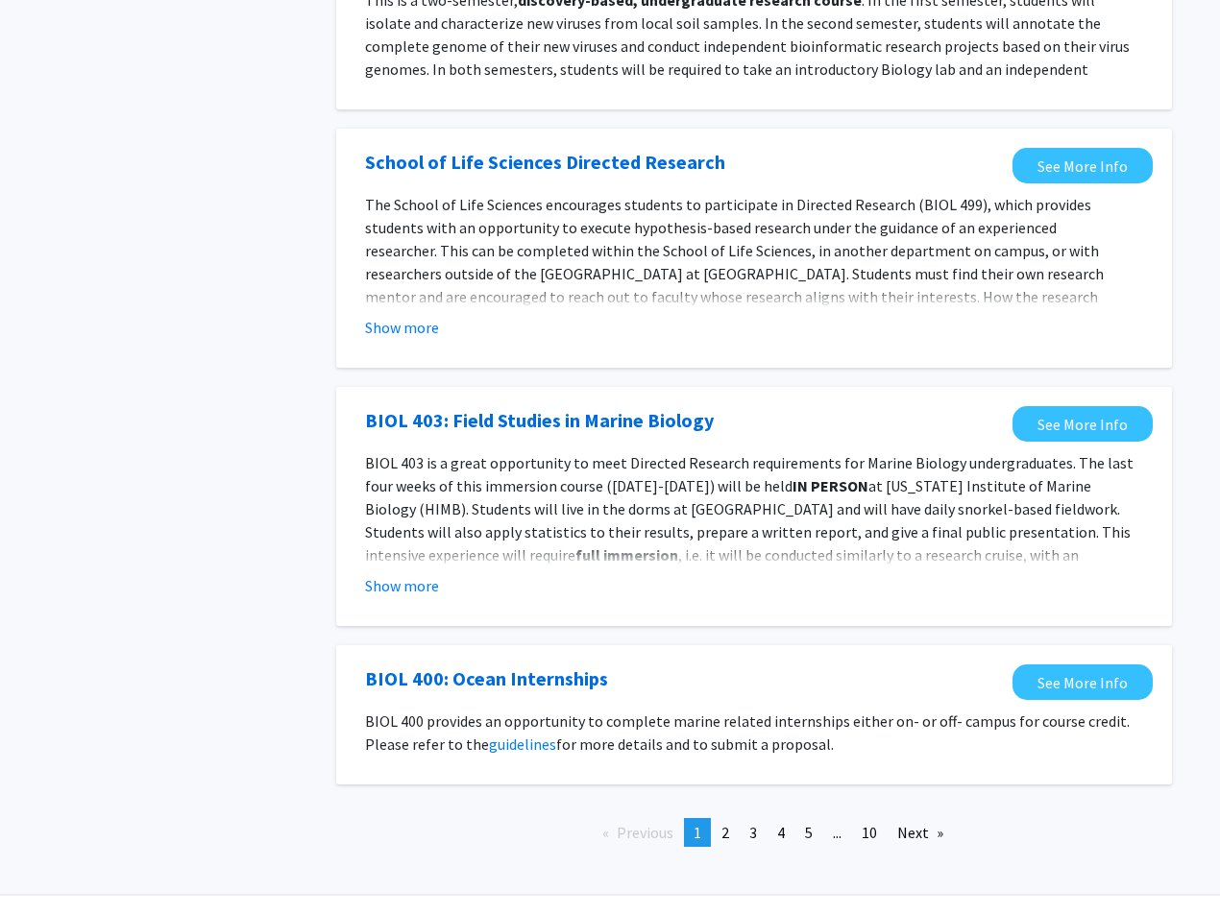
scroll to position [1829, 0]
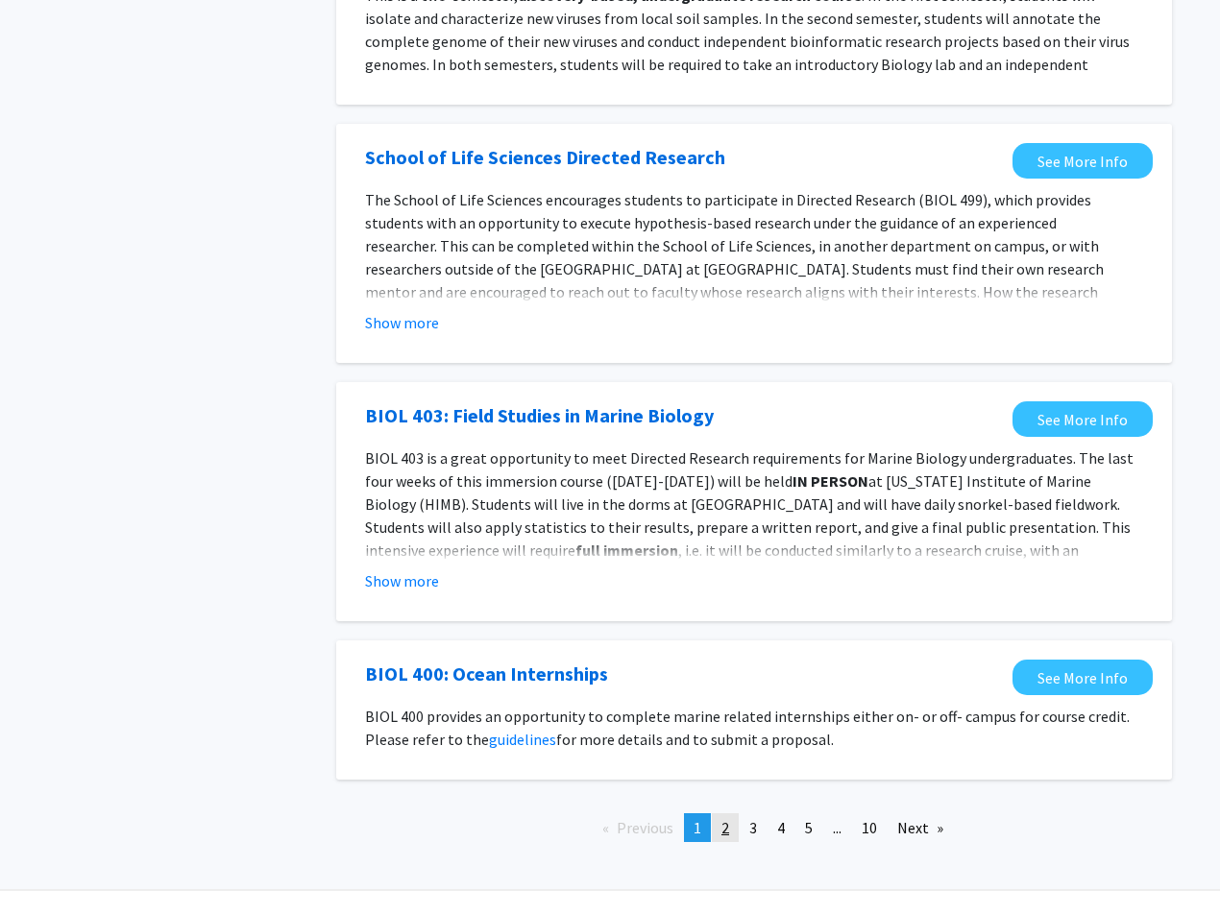
click at [733, 813] on link "page 2" at bounding box center [725, 827] width 27 height 29
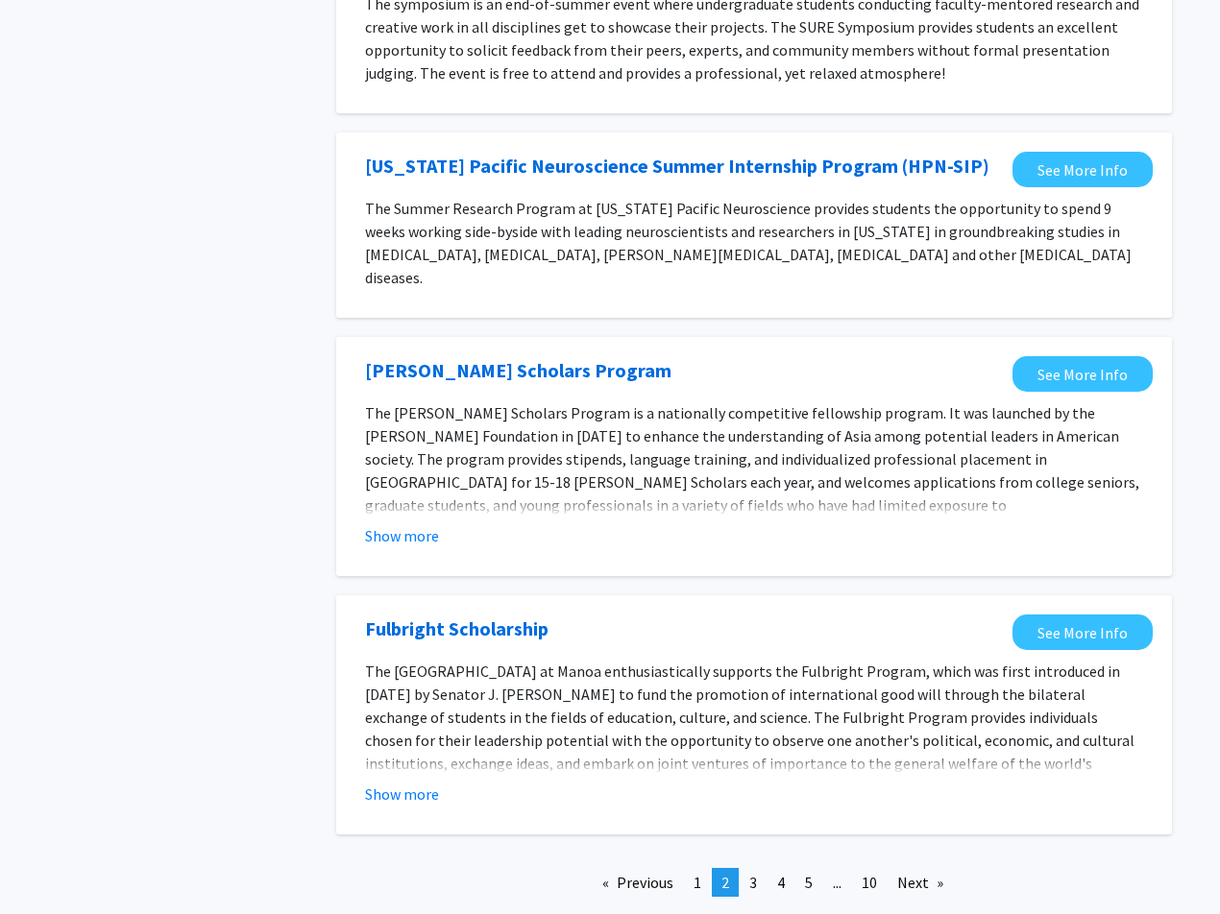
scroll to position [1921, 0]
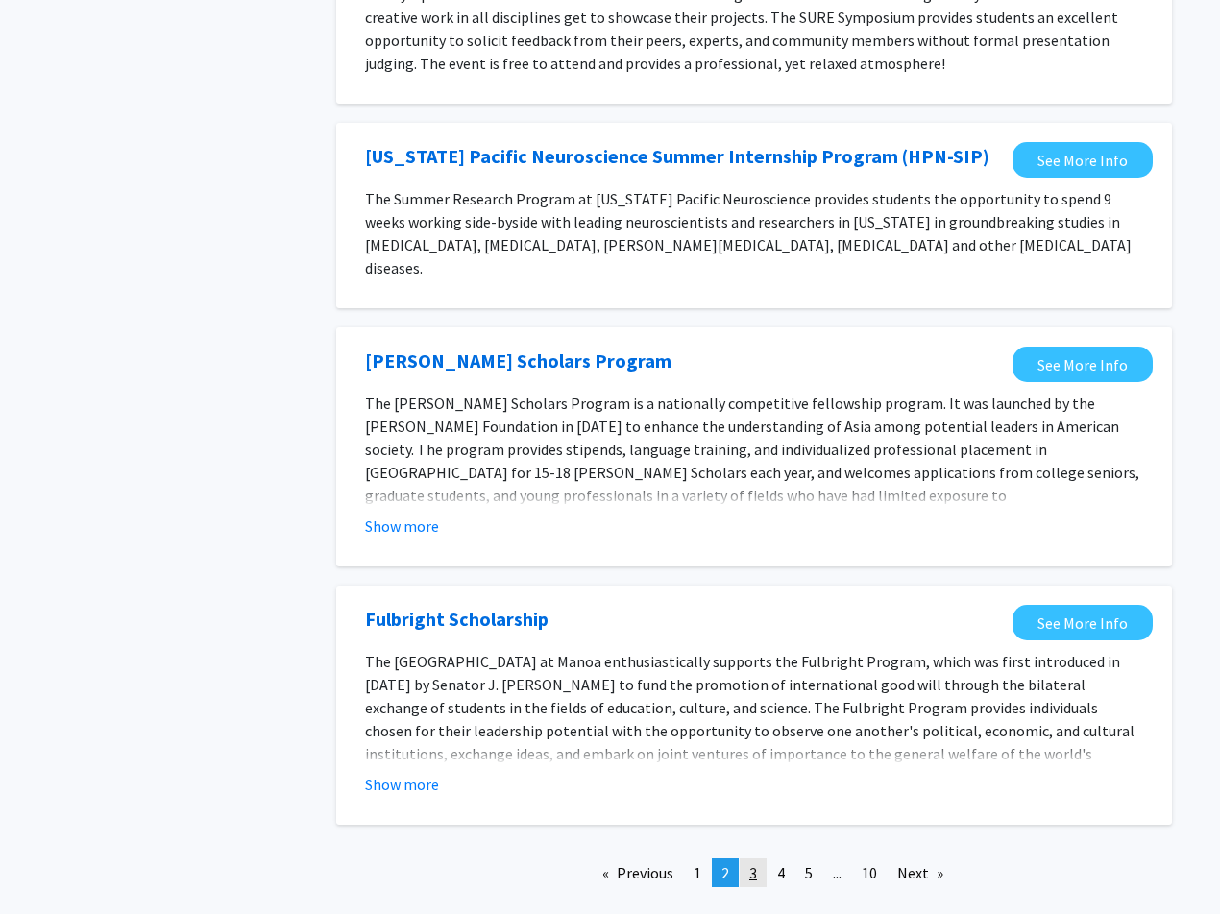
click at [751, 863] on span "3" at bounding box center [753, 872] width 8 height 19
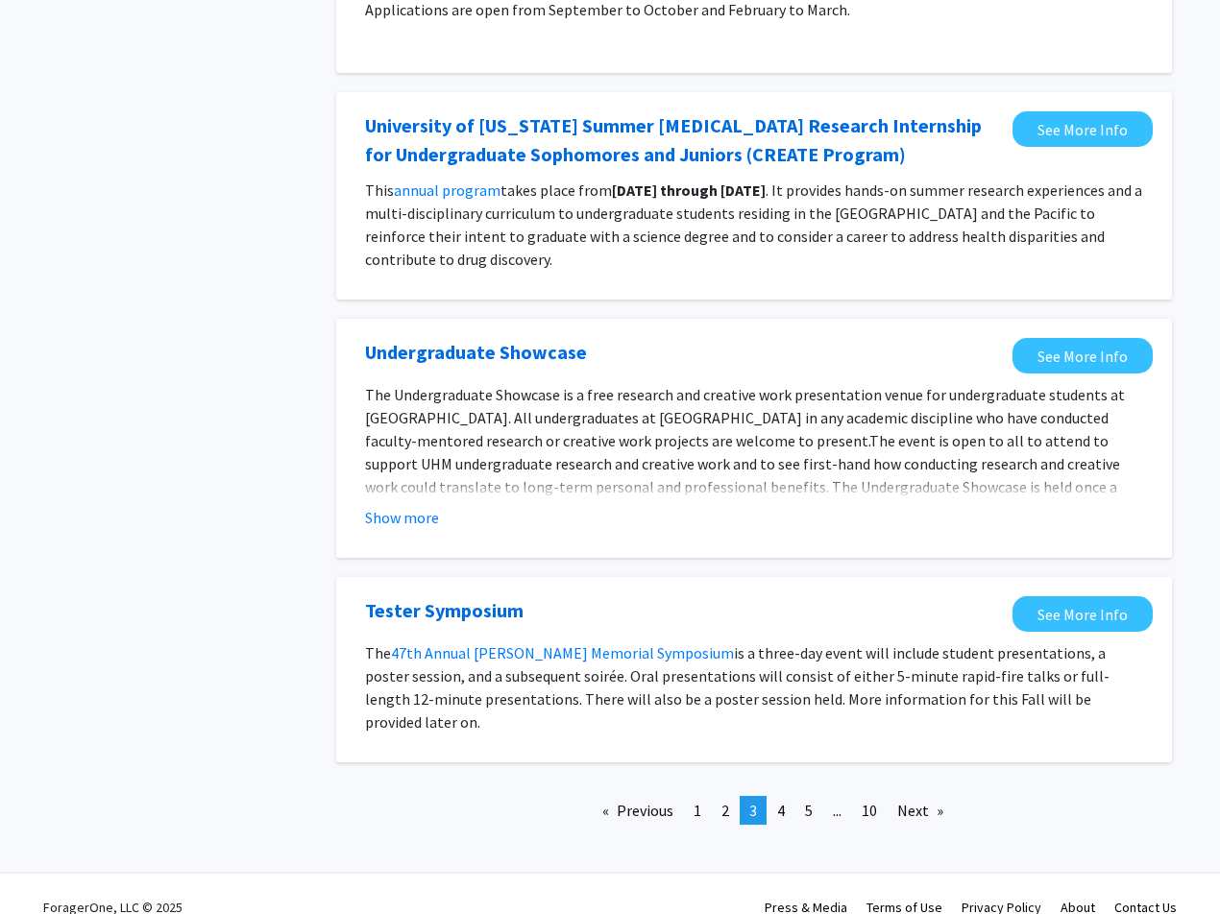
scroll to position [1766, 0]
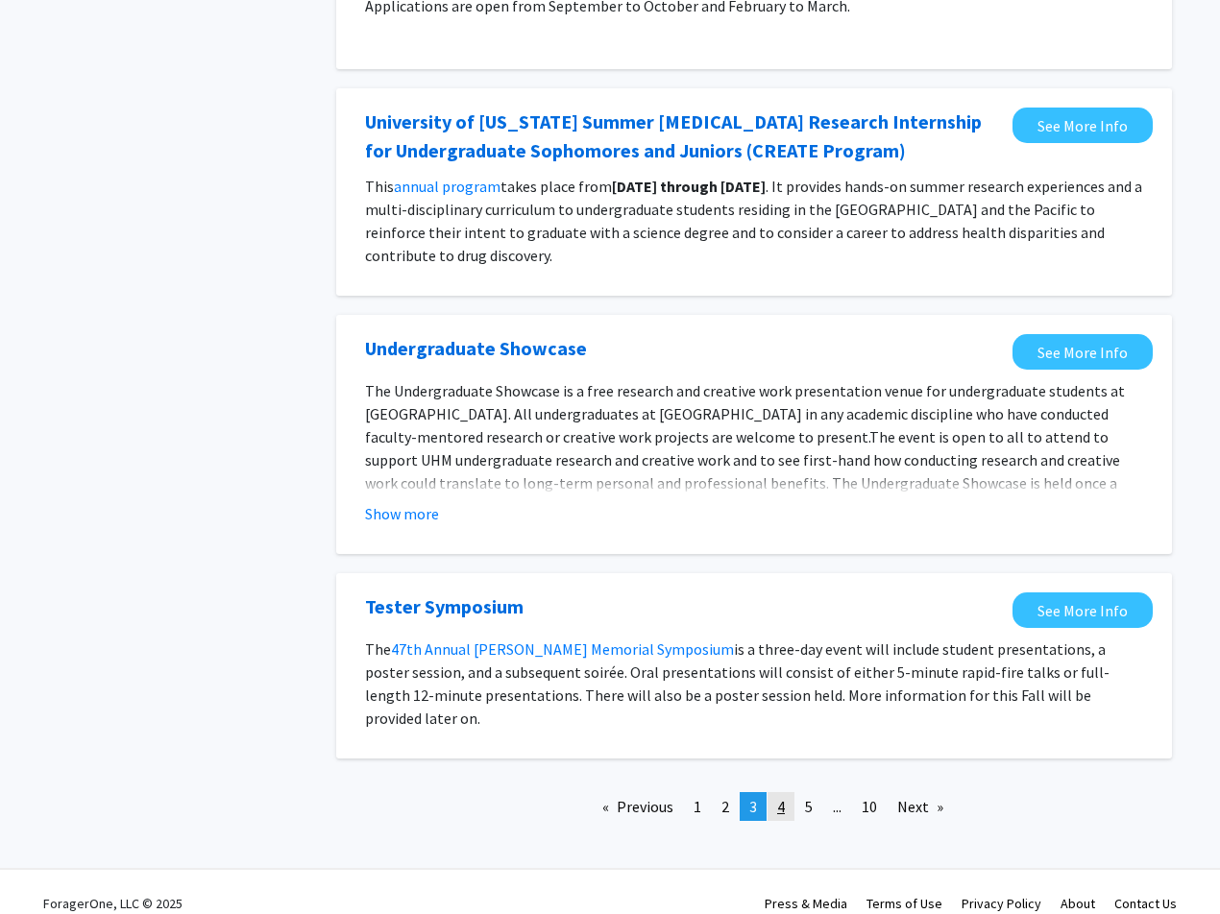
click at [791, 792] on link "page 4" at bounding box center [780, 806] width 27 height 29
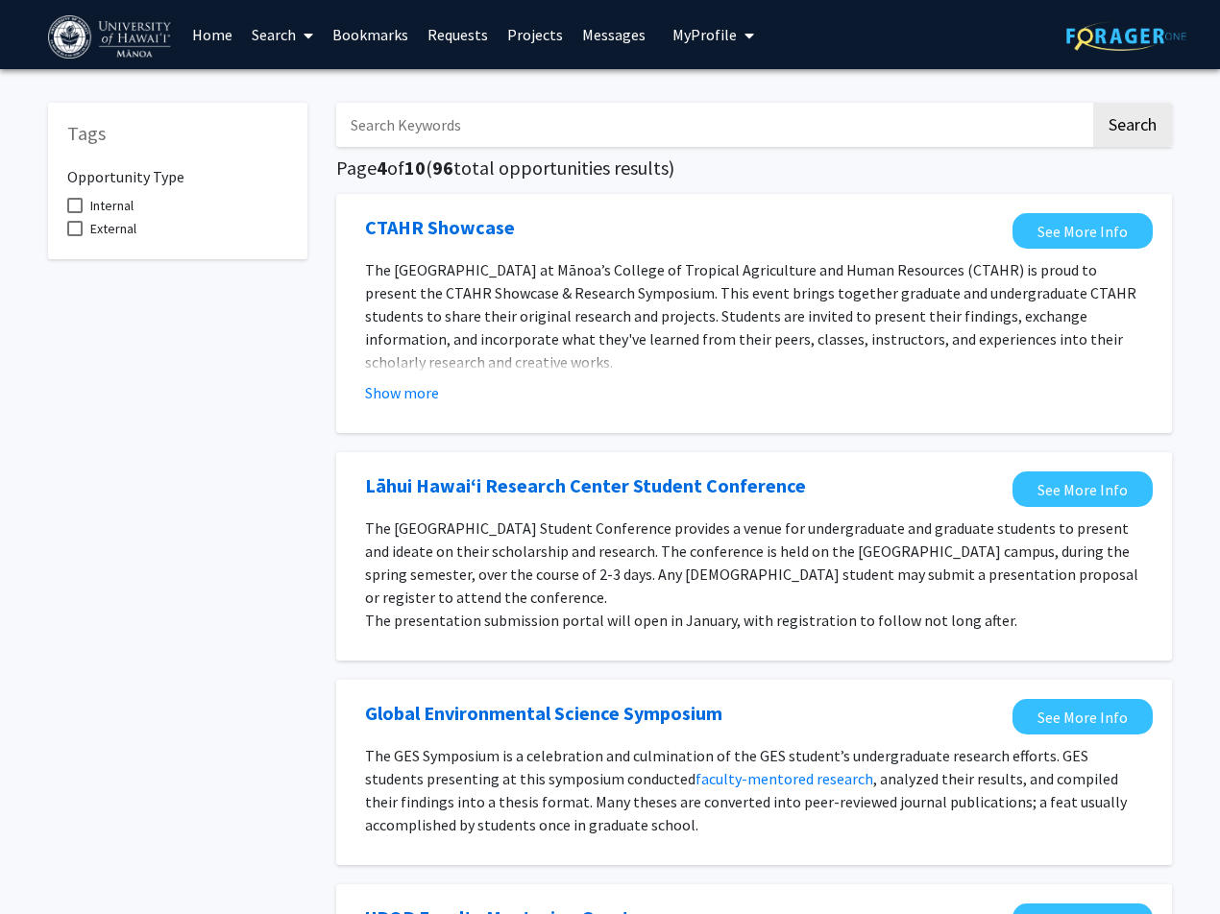
click at [476, 107] on input "Search Keywords" at bounding box center [713, 125] width 754 height 44
click at [1093, 103] on button "Search" at bounding box center [1132, 125] width 79 height 44
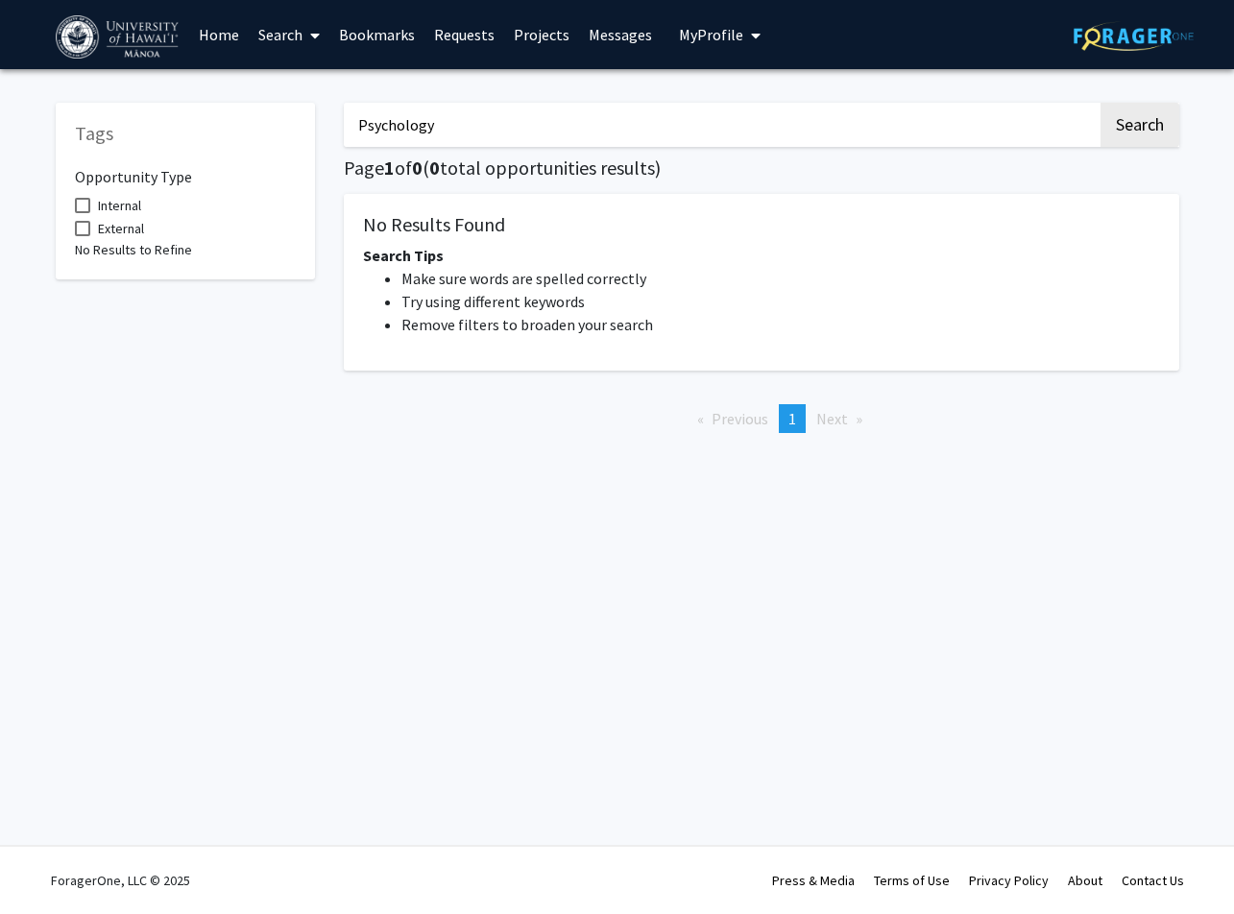
type input "Psychology"
click at [1100, 103] on button "Search" at bounding box center [1139, 125] width 79 height 44
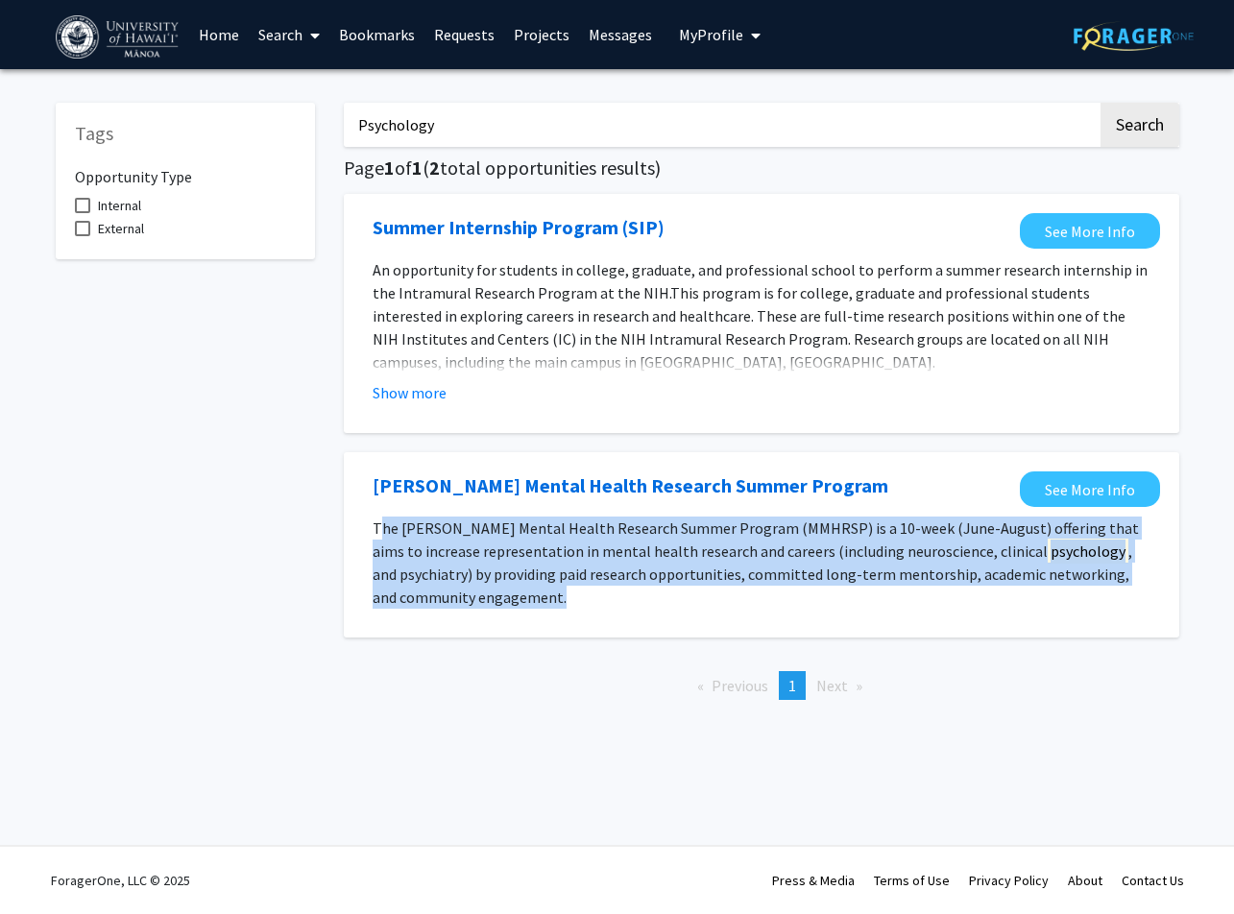
drag, startPoint x: 382, startPoint y: 519, endPoint x: 716, endPoint y: 595, distance: 342.7
click at [701, 598] on p "The McLean Mental Health Research Summer Program (MMHRSP) is a 10-week (June-Au…" at bounding box center [762, 563] width 778 height 92
click at [1070, 496] on link "See More Info" at bounding box center [1090, 489] width 140 height 36
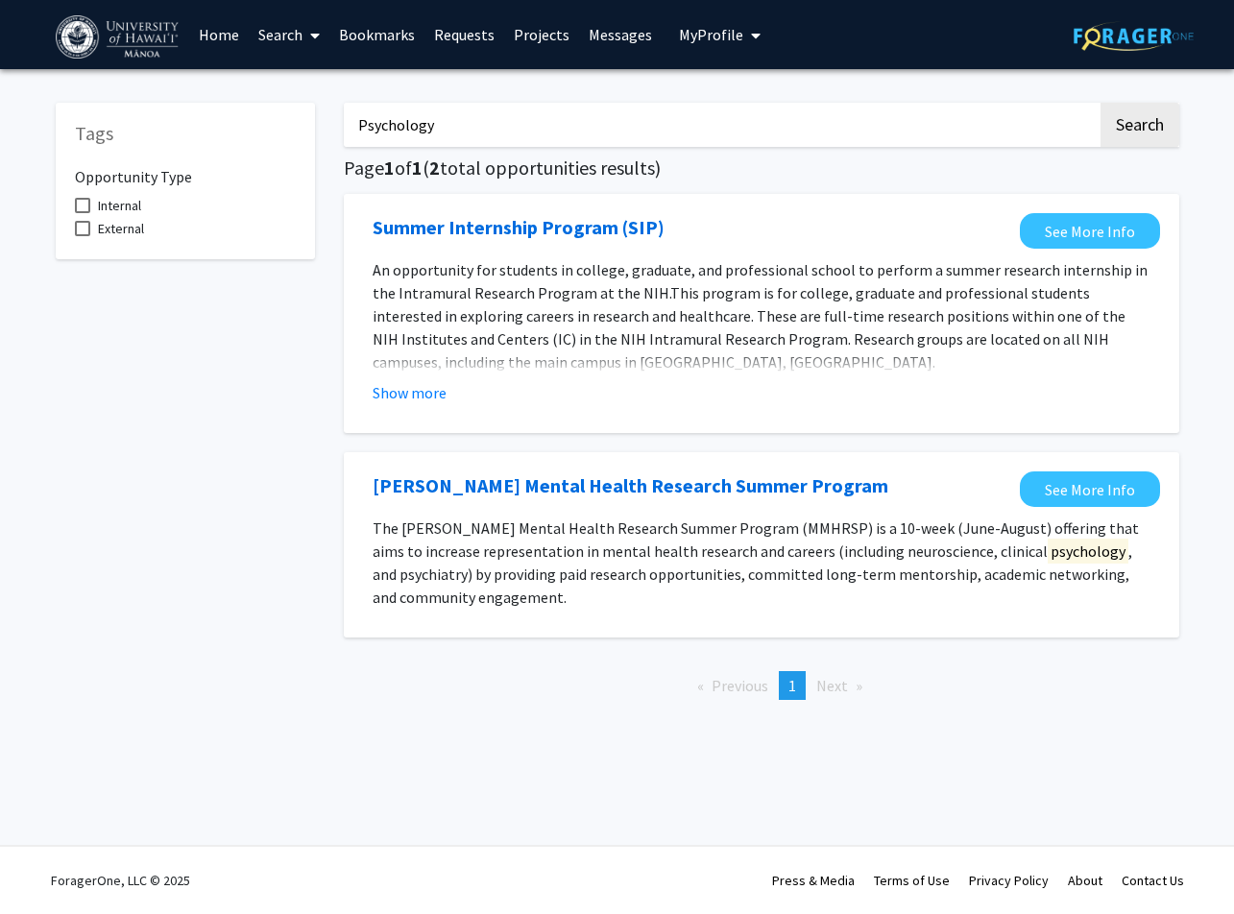
click at [842, 488] on div "McLean Mental Health Research Summer Program" at bounding box center [692, 485] width 638 height 29
click at [607, 262] on span "An opportunity for students in college, graduate, and professional school to pe…" at bounding box center [760, 281] width 775 height 42
click at [422, 391] on button "Show more" at bounding box center [410, 392] width 74 height 23
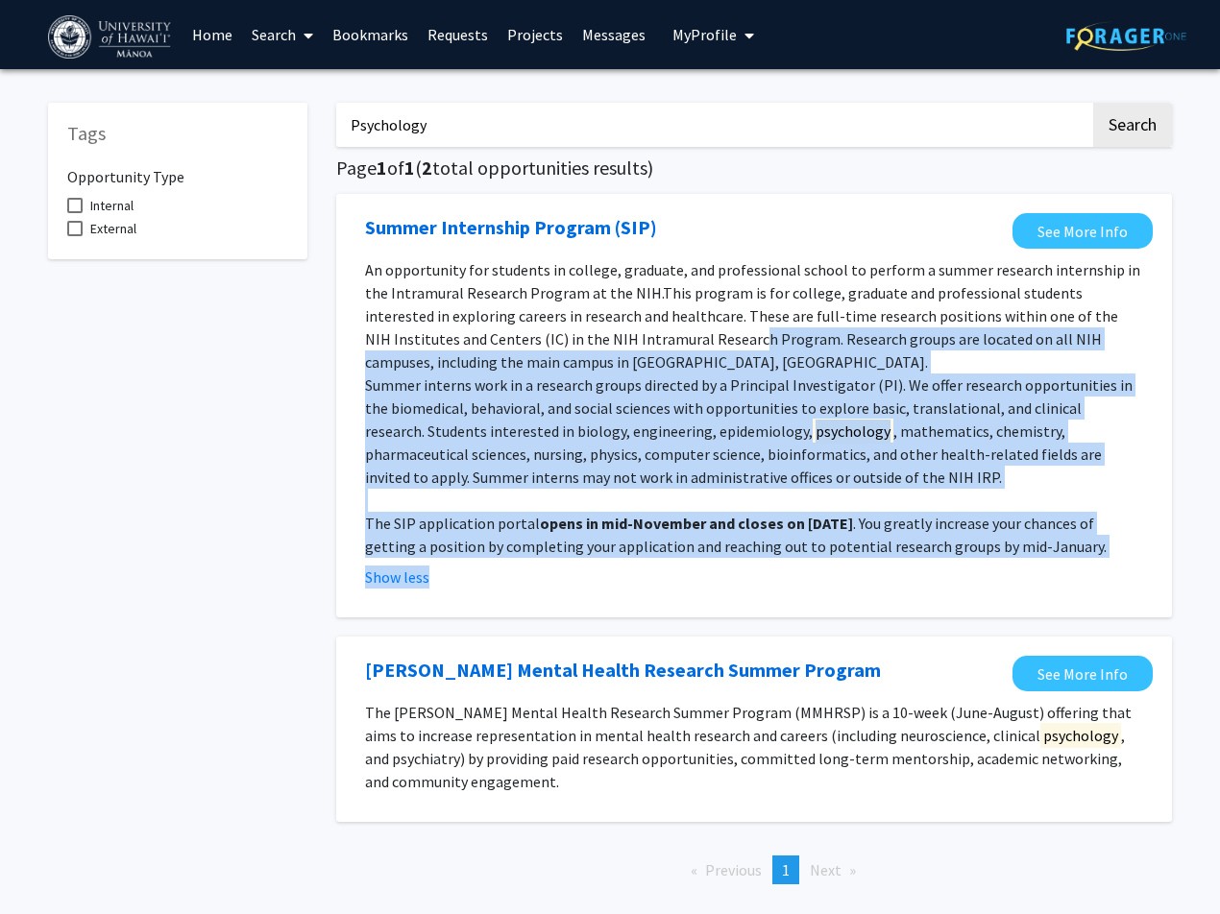
drag, startPoint x: 637, startPoint y: 352, endPoint x: 749, endPoint y: 559, distance: 235.0
click at [749, 559] on fg-read-more "An opportunity for students in college, graduate, and professional school to pe…" at bounding box center [754, 423] width 778 height 330
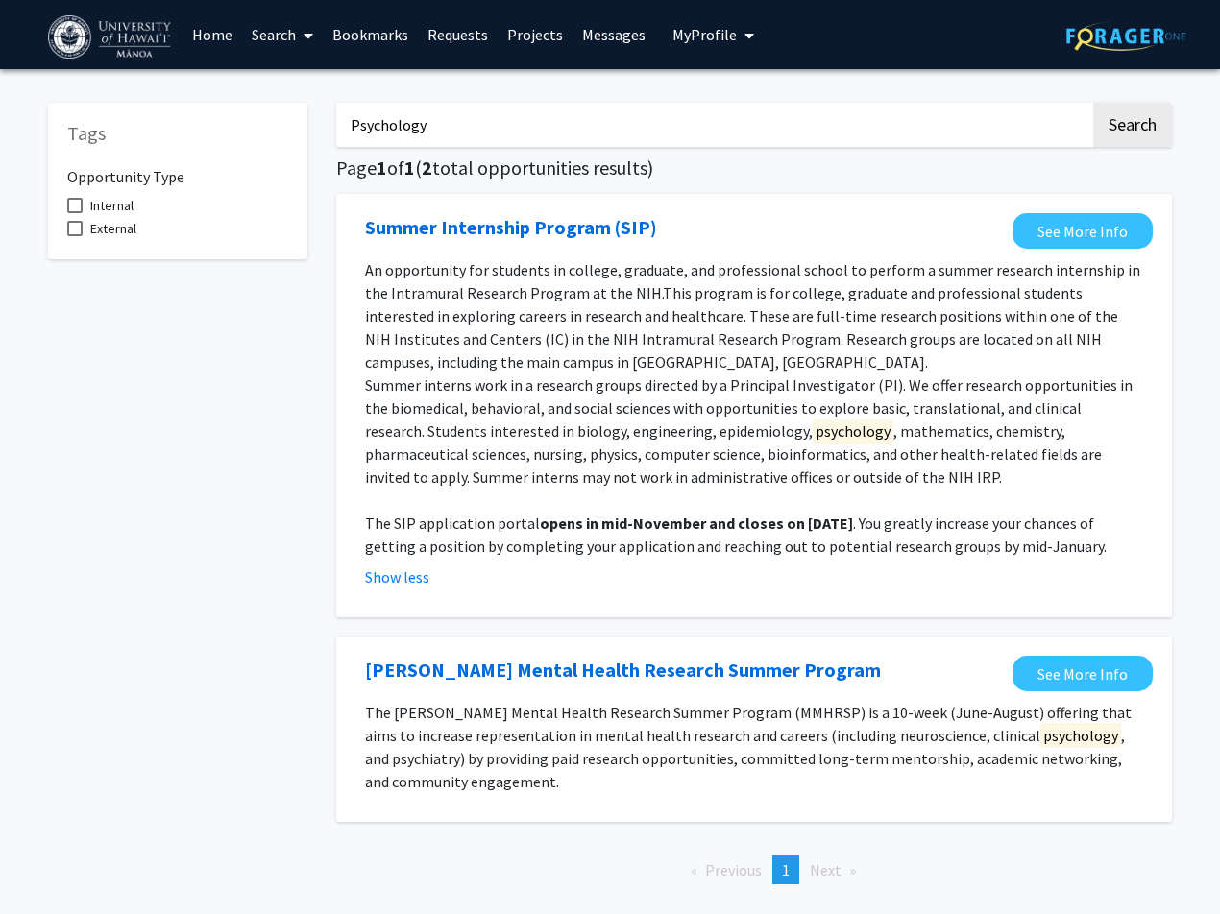
click at [749, 560] on fg-read-more "An opportunity for students in college, graduate, and professional school to pe…" at bounding box center [754, 423] width 778 height 330
